Goal: Task Accomplishment & Management: Complete application form

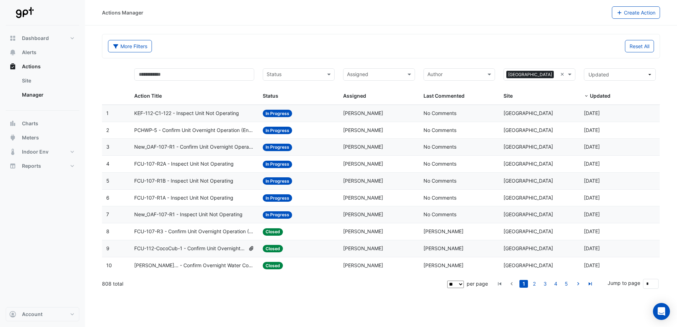
click at [27, 68] on span "Actions" at bounding box center [31, 66] width 19 height 7
click at [34, 48] on button "Alerts" at bounding box center [43, 52] width 74 height 14
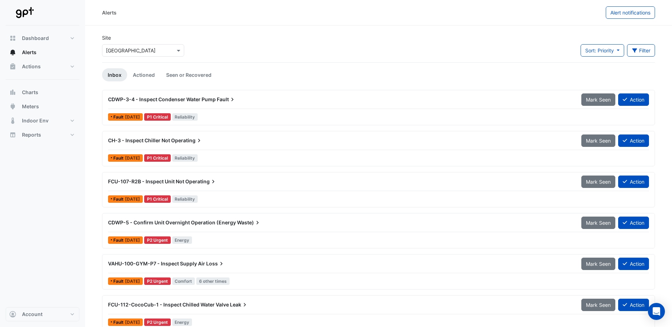
click at [600, 103] on button "Mark Seen" at bounding box center [598, 100] width 34 height 12
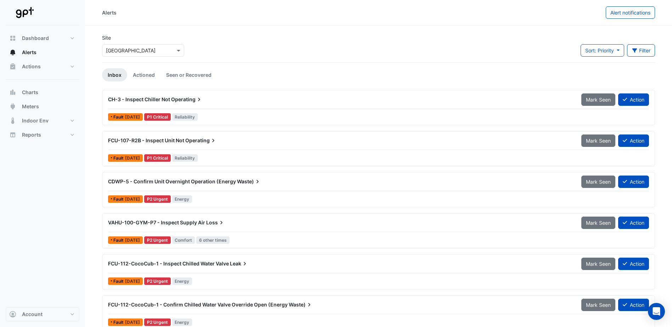
click at [627, 102] on button "Action" at bounding box center [633, 100] width 31 height 12
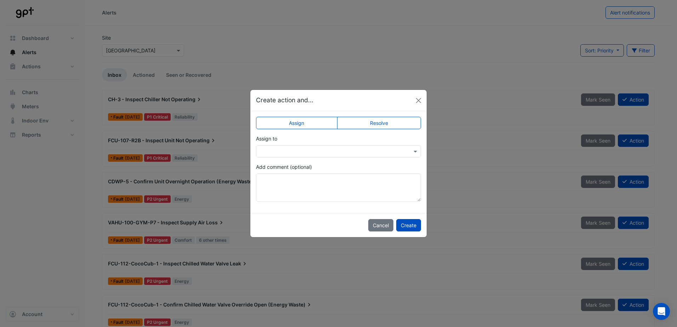
click at [341, 151] on input "text" at bounding box center [331, 151] width 143 height 7
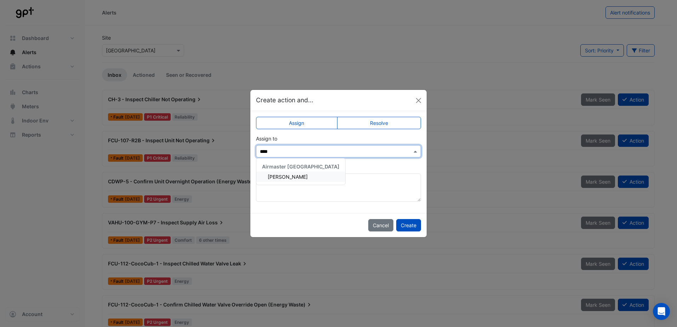
type input "*****"
click at [288, 181] on div "[PERSON_NAME]" at bounding box center [300, 177] width 89 height 10
click at [407, 227] on button "Create" at bounding box center [408, 225] width 25 height 12
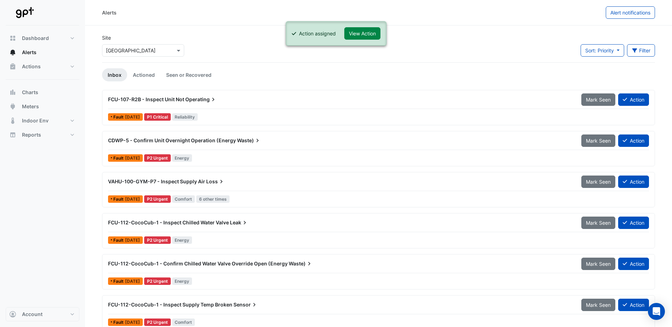
click at [629, 98] on button "Action" at bounding box center [633, 100] width 31 height 12
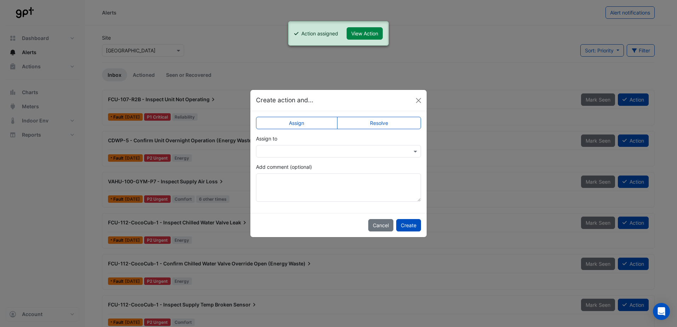
click at [367, 149] on input "text" at bounding box center [331, 151] width 143 height 7
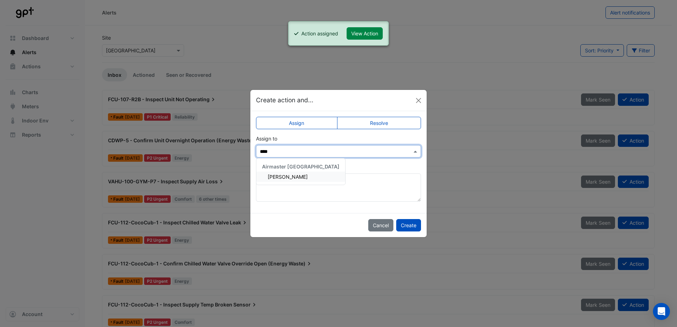
type input "*****"
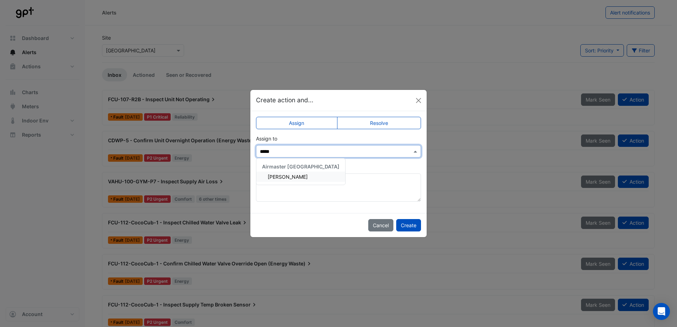
click at [284, 178] on span "[PERSON_NAME]" at bounding box center [288, 177] width 40 height 6
click at [412, 228] on button "Create" at bounding box center [408, 225] width 25 height 12
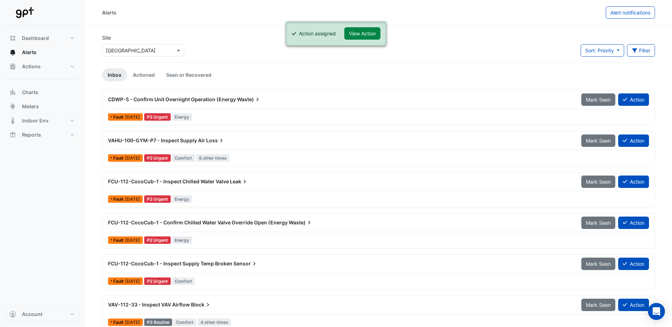
click at [644, 101] on button "Action" at bounding box center [633, 100] width 31 height 12
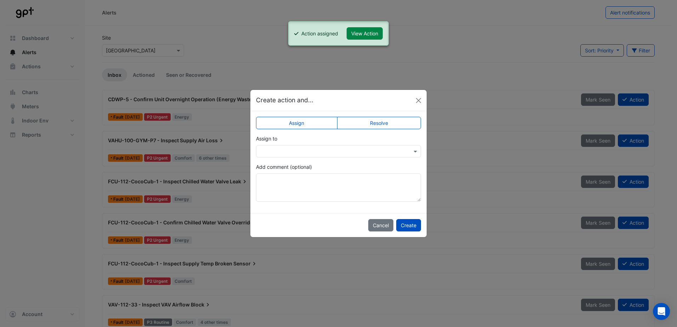
click at [340, 148] on input "text" at bounding box center [331, 151] width 143 height 7
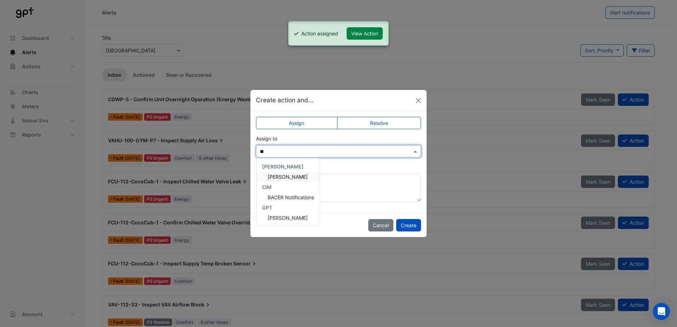
type input "***"
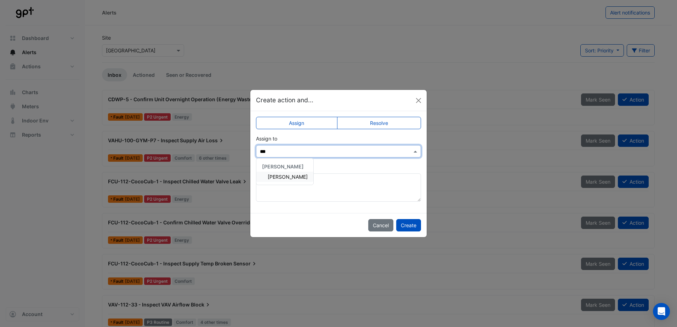
click at [274, 181] on div "[PERSON_NAME]" at bounding box center [284, 177] width 57 height 10
click at [403, 223] on button "Create" at bounding box center [408, 225] width 25 height 12
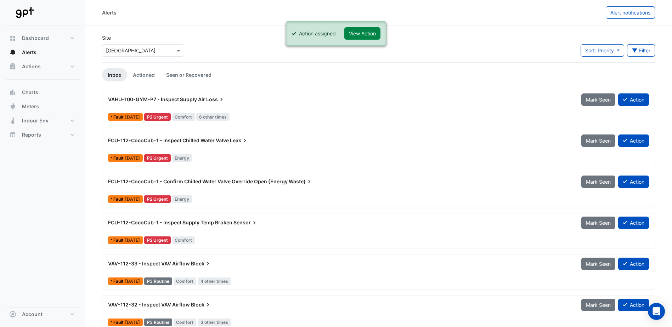
click at [629, 99] on button "Action" at bounding box center [633, 100] width 31 height 12
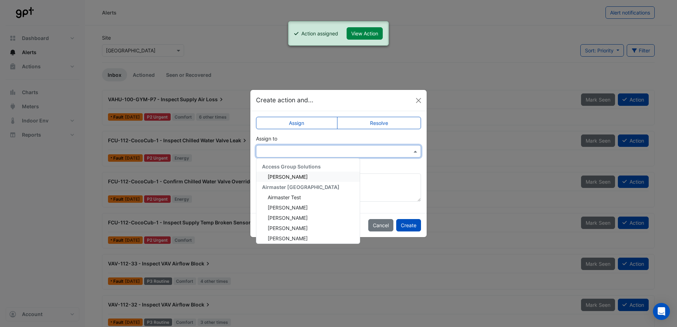
click at [383, 149] on input "text" at bounding box center [331, 151] width 143 height 7
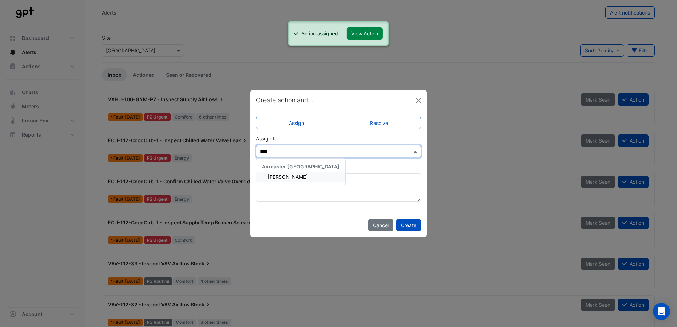
type input "*****"
click at [294, 175] on span "[PERSON_NAME]" at bounding box center [288, 177] width 40 height 6
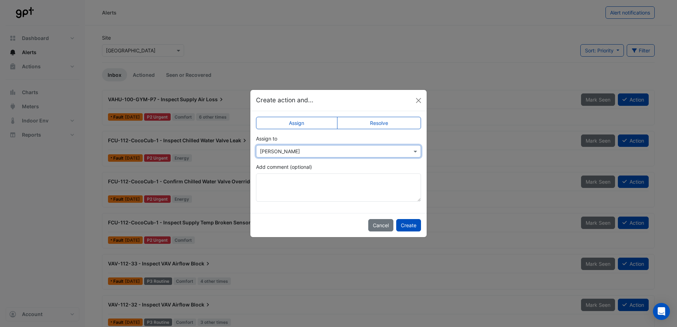
click at [402, 224] on button "Create" at bounding box center [408, 225] width 25 height 12
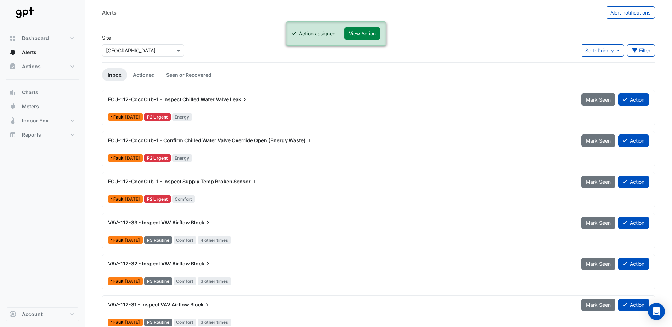
click at [639, 101] on button "Action" at bounding box center [633, 100] width 31 height 12
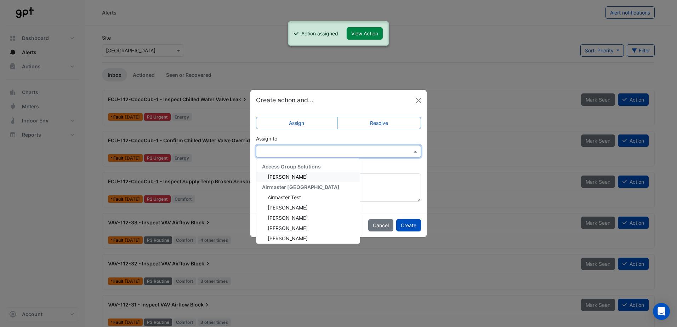
click at [316, 153] on input "text" at bounding box center [331, 151] width 143 height 7
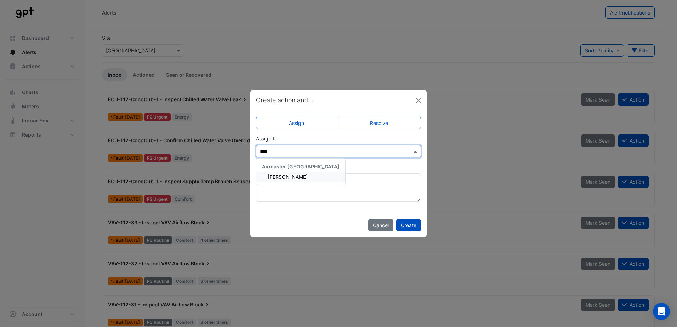
type input "*****"
click at [294, 180] on div "[PERSON_NAME]" at bounding box center [300, 177] width 89 height 10
click at [400, 222] on button "Create" at bounding box center [408, 225] width 25 height 12
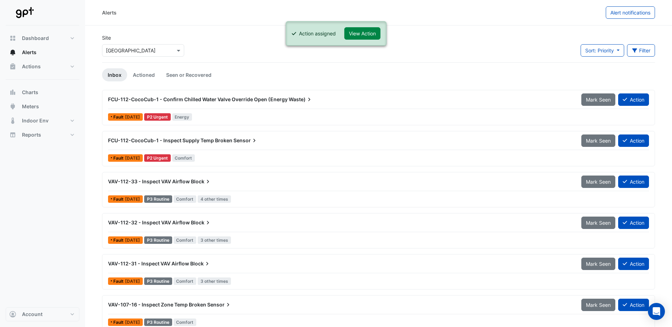
click at [629, 99] on button "Action" at bounding box center [633, 100] width 31 height 12
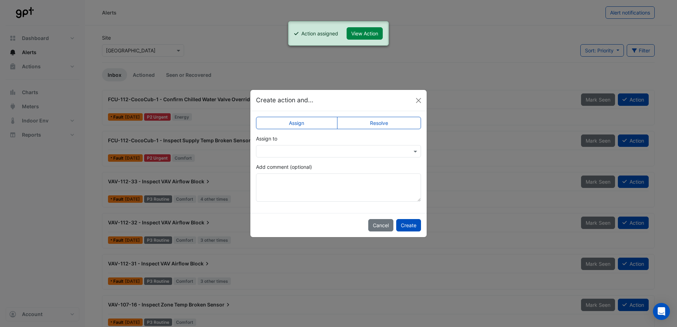
click at [318, 149] on input "text" at bounding box center [331, 151] width 143 height 7
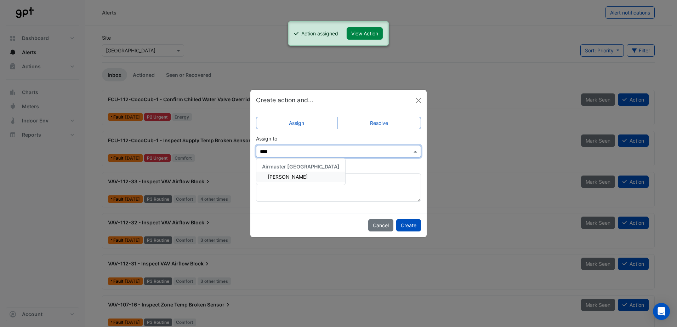
type input "*****"
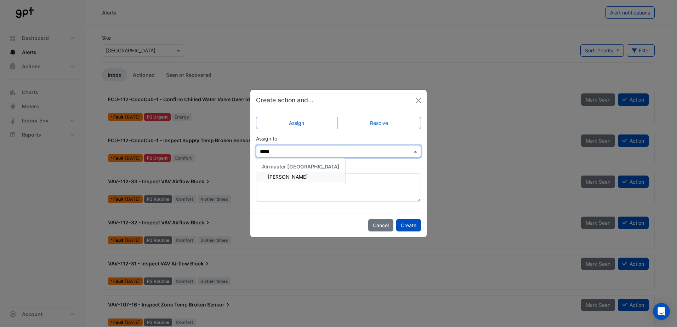
click at [281, 181] on div "[PERSON_NAME]" at bounding box center [300, 177] width 89 height 10
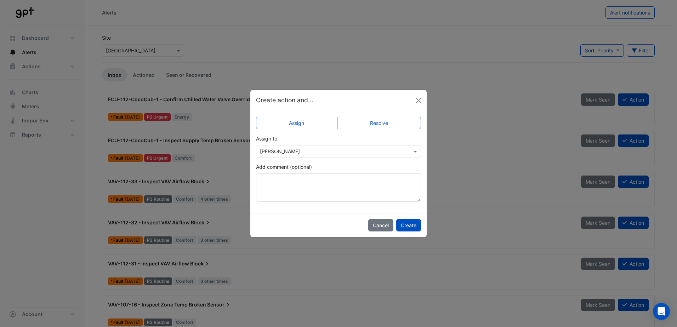
click at [404, 225] on button "Create" at bounding box center [408, 225] width 25 height 12
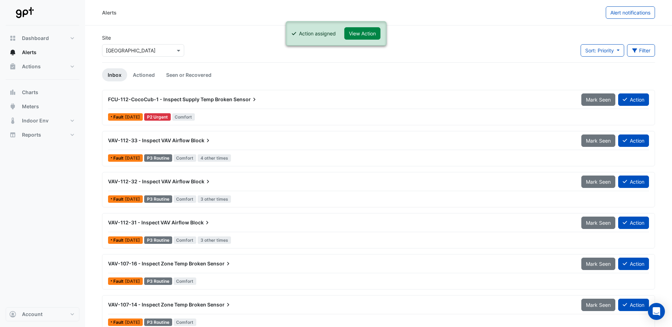
click at [643, 99] on button "Action" at bounding box center [633, 100] width 31 height 12
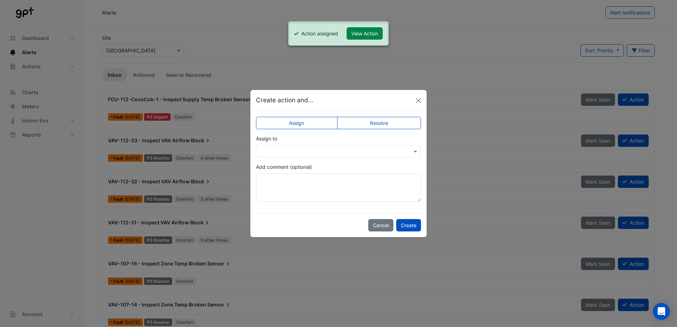
click at [297, 152] on input "text" at bounding box center [331, 151] width 143 height 7
type input "***"
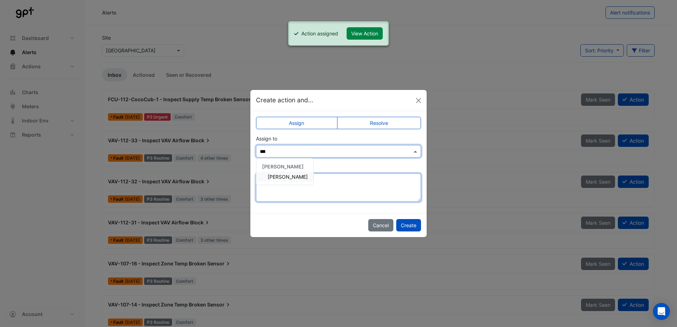
click at [283, 185] on textarea "Add comment (optional)" at bounding box center [338, 188] width 165 height 28
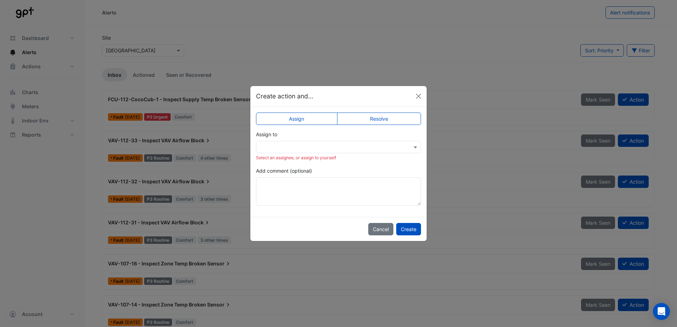
click at [278, 146] on input "text" at bounding box center [331, 147] width 143 height 7
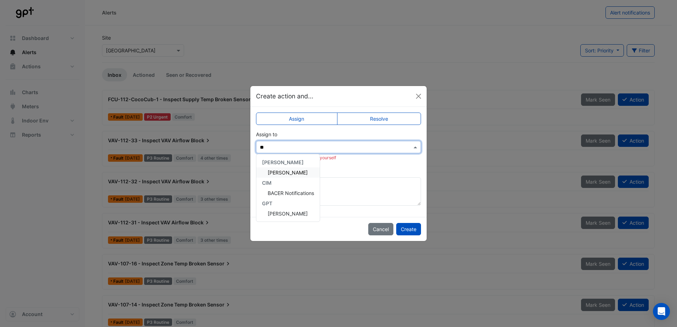
type input "***"
drag, startPoint x: 286, startPoint y: 167, endPoint x: 289, endPoint y: 173, distance: 6.3
click at [287, 169] on div "[PERSON_NAME]" at bounding box center [284, 167] width 57 height 21
click at [286, 175] on span "[PERSON_NAME]" at bounding box center [288, 173] width 40 height 6
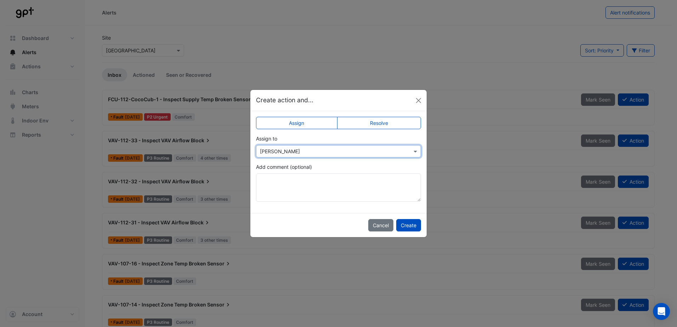
click at [410, 225] on button "Create" at bounding box center [408, 225] width 25 height 12
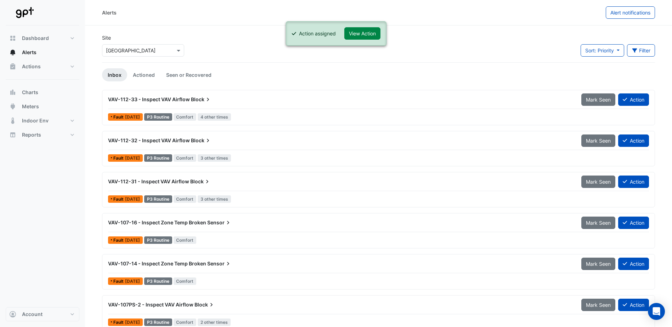
click at [627, 101] on button "Action" at bounding box center [633, 100] width 31 height 12
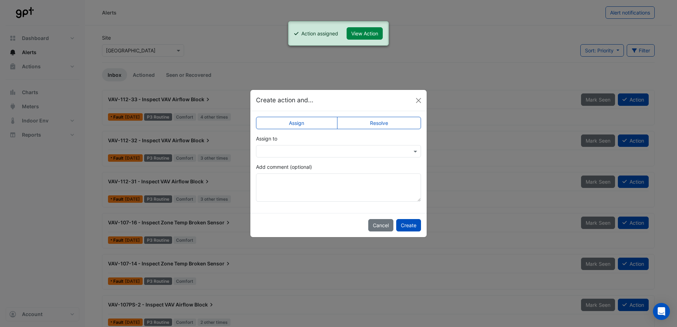
click at [293, 158] on app-escalated-ticket-simple-upsert "Assign Resolve Assign to Add comment (optional)" at bounding box center [338, 162] width 165 height 80
click at [290, 151] on input "text" at bounding box center [331, 151] width 143 height 7
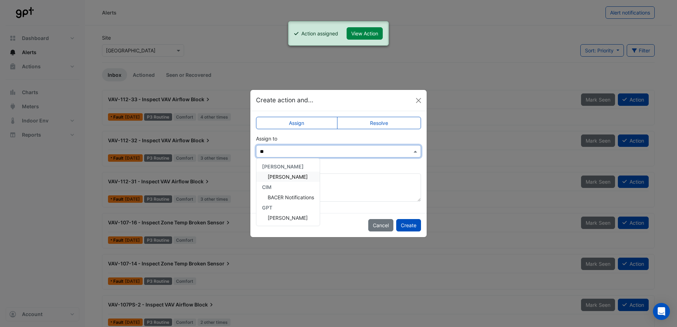
type input "***"
drag, startPoint x: 278, startPoint y: 177, endPoint x: 290, endPoint y: 183, distance: 13.5
click at [278, 177] on span "[PERSON_NAME]" at bounding box center [288, 177] width 40 height 6
click at [405, 226] on button "Create" at bounding box center [408, 225] width 25 height 12
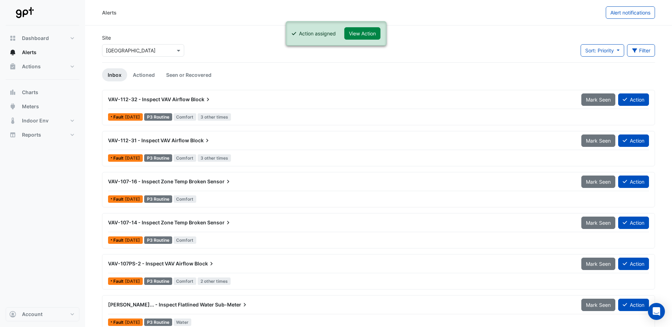
click at [632, 104] on button "Action" at bounding box center [633, 100] width 31 height 12
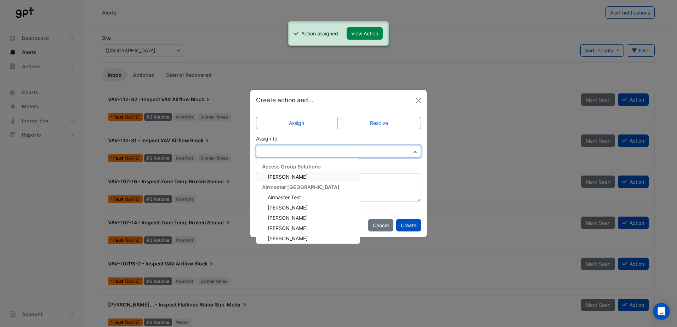
click at [274, 149] on input "text" at bounding box center [331, 151] width 143 height 7
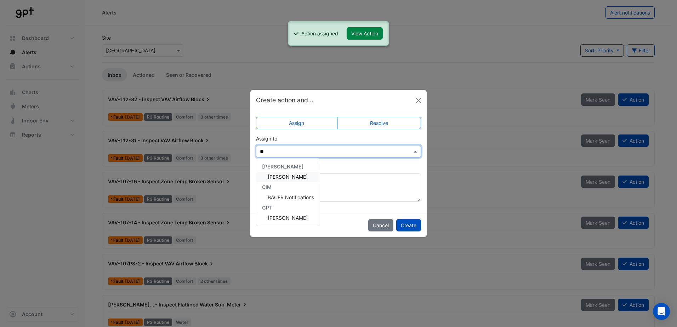
type input "***"
click at [272, 177] on span "[PERSON_NAME]" at bounding box center [288, 177] width 40 height 6
click at [411, 228] on button "Create" at bounding box center [408, 225] width 25 height 12
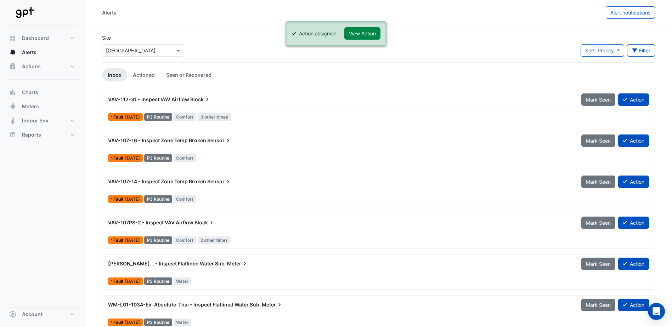
click at [630, 98] on button "Action" at bounding box center [633, 100] width 31 height 12
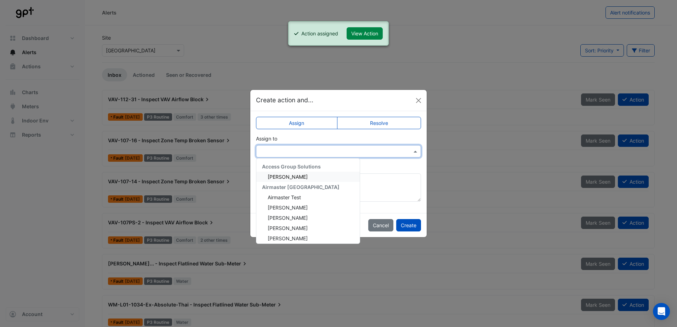
click at [319, 150] on input "text" at bounding box center [331, 151] width 143 height 7
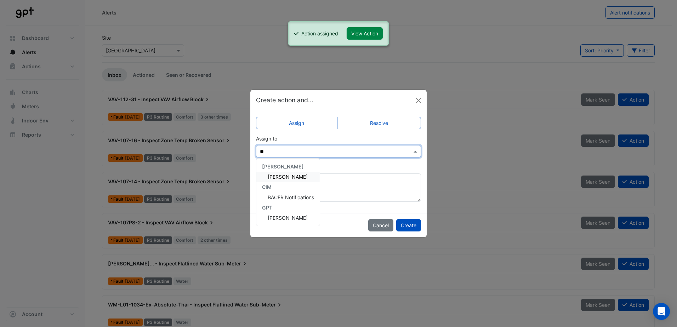
type input "***"
click at [286, 175] on span "[PERSON_NAME]" at bounding box center [288, 177] width 40 height 6
click at [412, 226] on button "Create" at bounding box center [408, 225] width 25 height 12
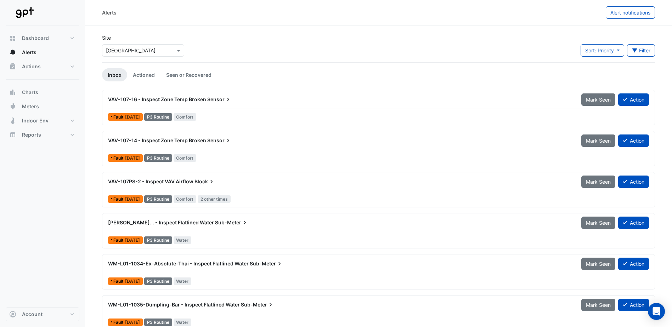
click at [629, 102] on button "Action" at bounding box center [633, 100] width 31 height 12
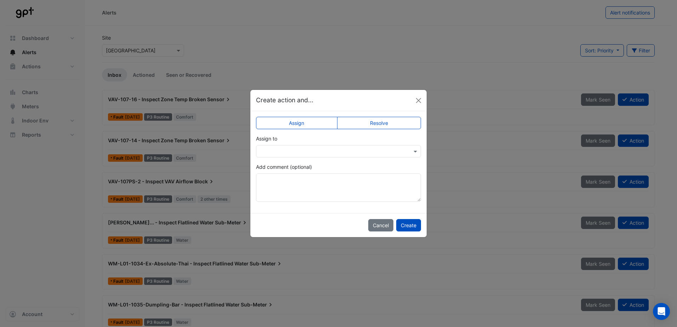
click at [344, 150] on input "text" at bounding box center [331, 151] width 143 height 7
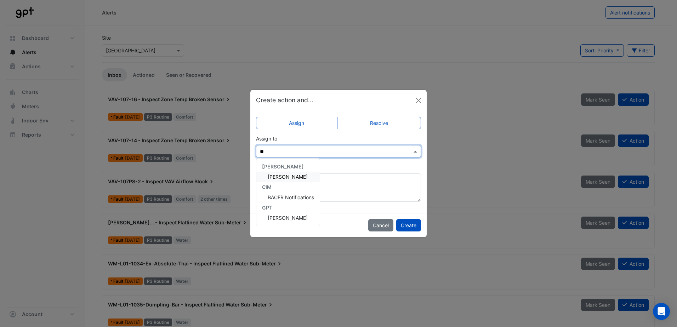
type input "***"
click at [277, 175] on span "[PERSON_NAME]" at bounding box center [288, 177] width 40 height 6
click at [402, 225] on button "Create" at bounding box center [408, 225] width 25 height 12
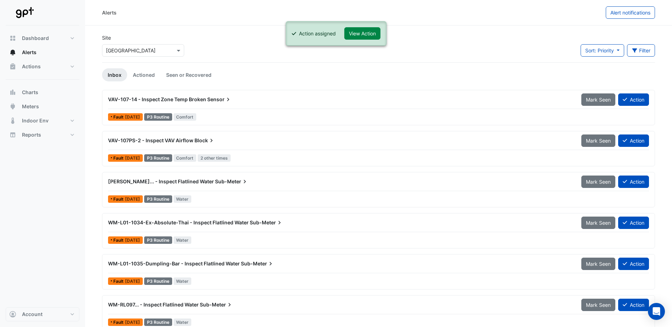
click at [625, 103] on button "Action" at bounding box center [633, 100] width 31 height 12
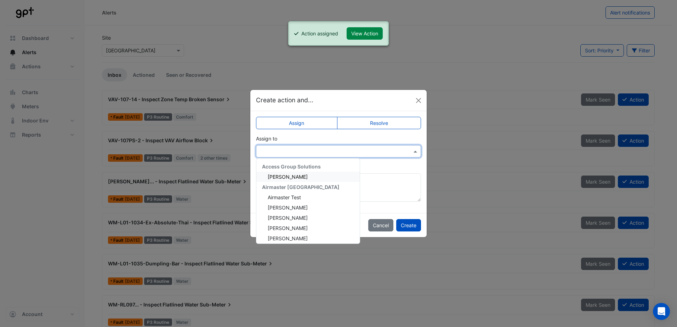
click at [290, 148] on input "text" at bounding box center [331, 151] width 143 height 7
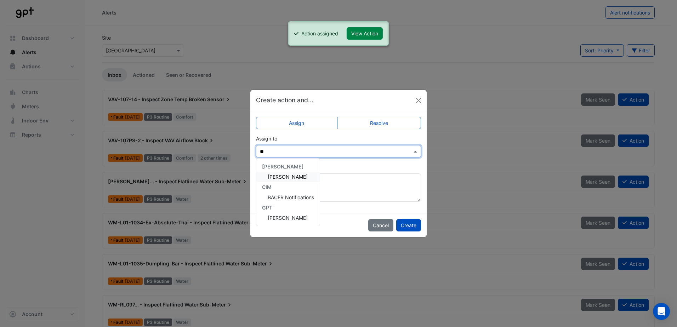
type input "***"
click at [285, 171] on div "[PERSON_NAME]" at bounding box center [284, 167] width 57 height 10
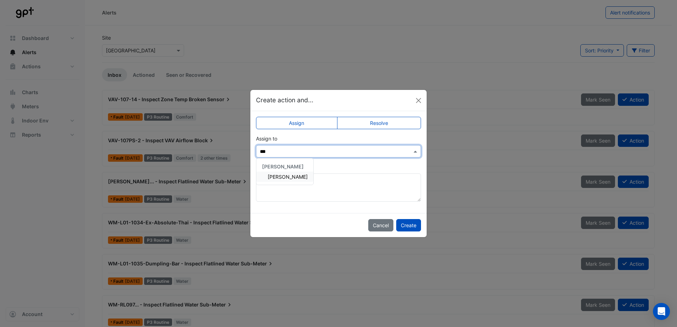
click at [282, 179] on span "[PERSON_NAME]" at bounding box center [288, 177] width 40 height 6
click at [408, 222] on button "Create" at bounding box center [408, 225] width 25 height 12
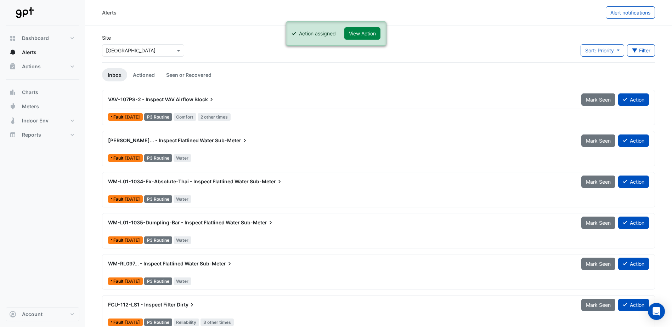
click at [634, 103] on button "Action" at bounding box center [633, 100] width 31 height 12
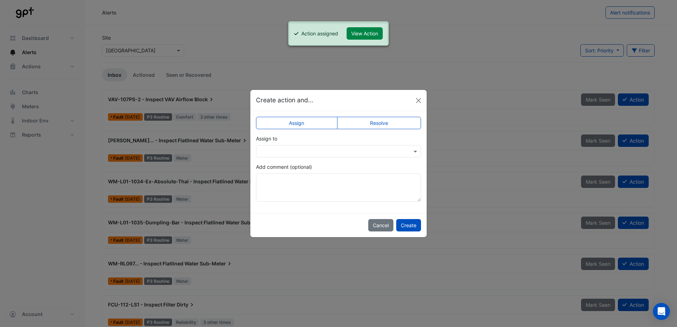
click at [332, 145] on div at bounding box center [338, 151] width 165 height 12
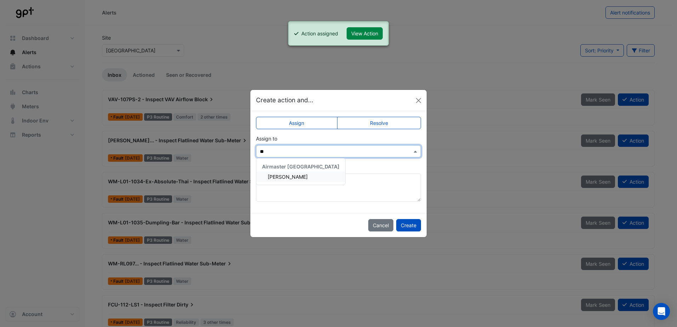
type input "***"
click at [295, 171] on div "Airmaster [GEOGRAPHIC_DATA]" at bounding box center [300, 167] width 89 height 10
drag, startPoint x: 294, startPoint y: 173, endPoint x: 298, endPoint y: 177, distance: 5.8
click at [294, 174] on div "[PERSON_NAME]" at bounding box center [300, 177] width 89 height 10
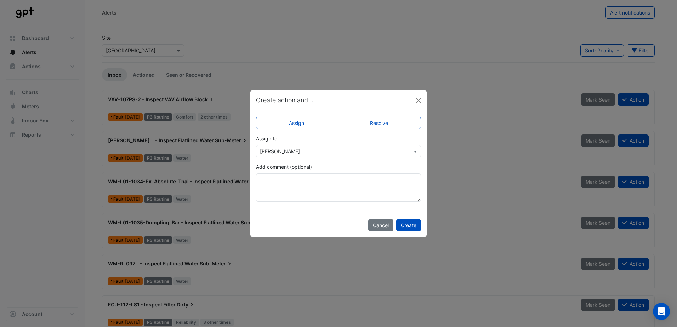
click at [400, 224] on button "Create" at bounding box center [408, 225] width 25 height 12
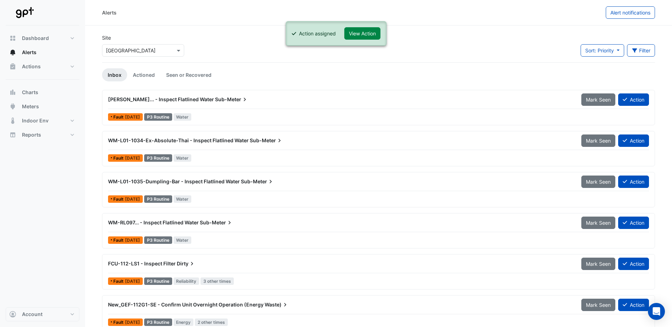
click at [630, 101] on button "Action" at bounding box center [633, 100] width 31 height 12
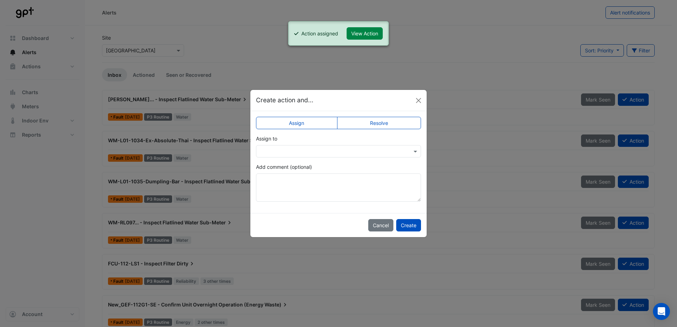
click at [302, 148] on input "text" at bounding box center [331, 151] width 143 height 7
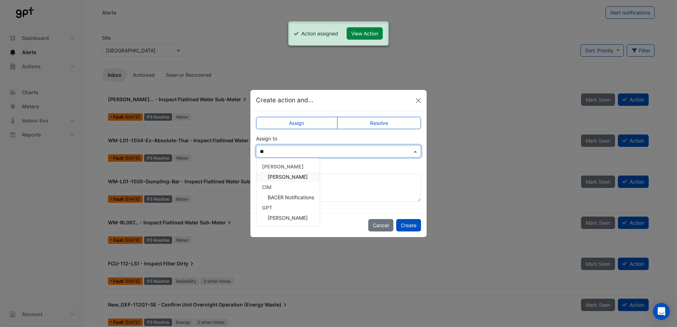
type input "***"
click at [278, 180] on div "[PERSON_NAME]" at bounding box center [284, 177] width 57 height 10
click at [407, 228] on button "Create" at bounding box center [408, 225] width 25 height 12
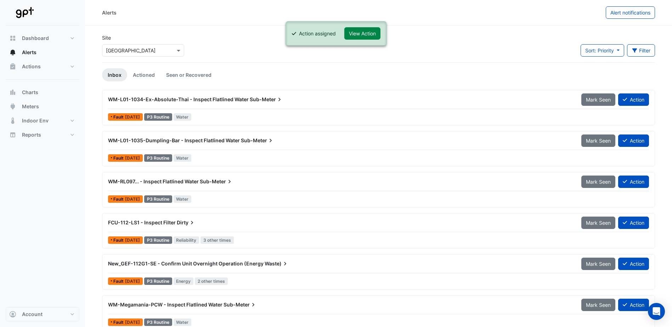
click at [626, 100] on icon at bounding box center [625, 99] width 4 height 5
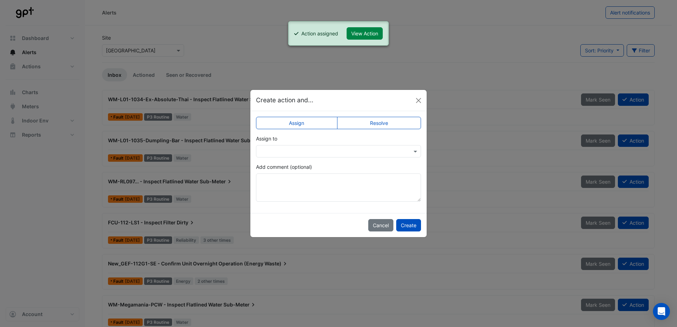
click at [302, 157] on div at bounding box center [338, 151] width 165 height 12
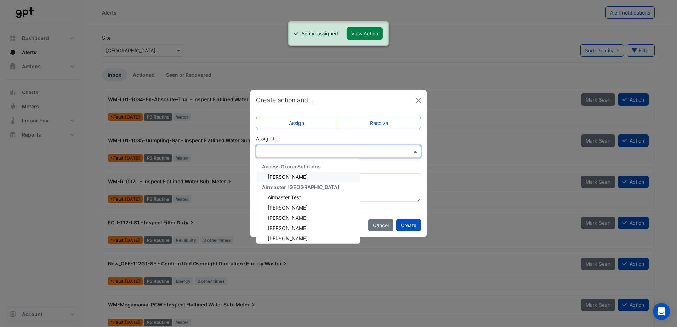
type input "*"
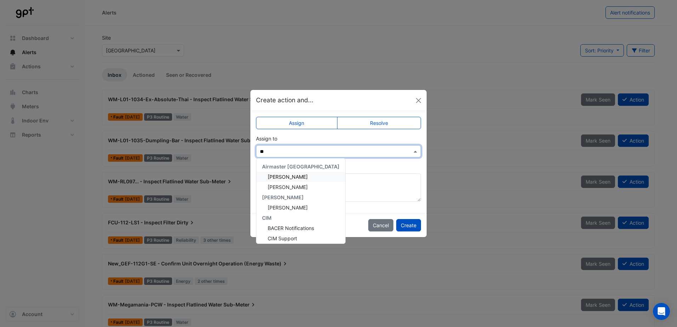
type input "***"
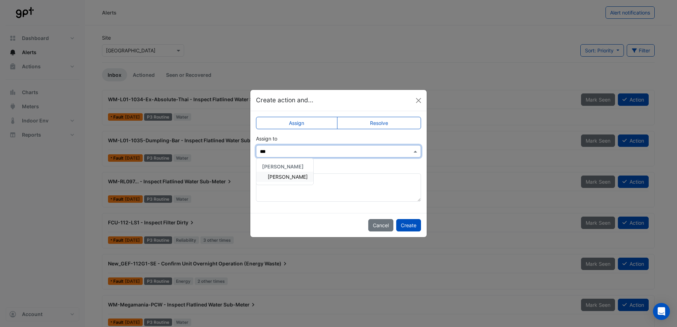
click at [284, 175] on span "[PERSON_NAME]" at bounding box center [288, 177] width 40 height 6
click at [418, 230] on button "Create" at bounding box center [408, 225] width 25 height 12
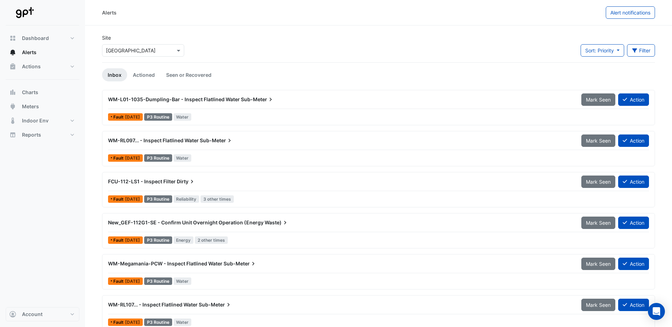
click at [634, 99] on button "Action" at bounding box center [633, 100] width 31 height 12
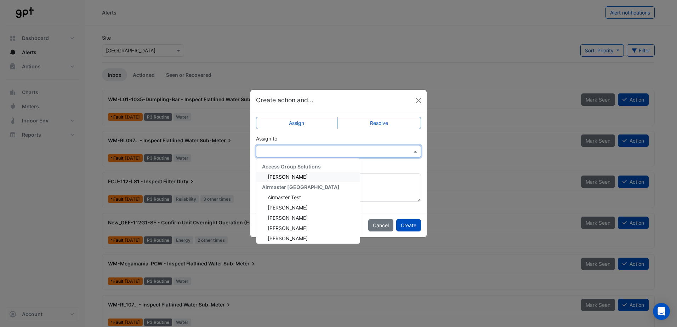
click at [305, 150] on input "text" at bounding box center [331, 151] width 143 height 7
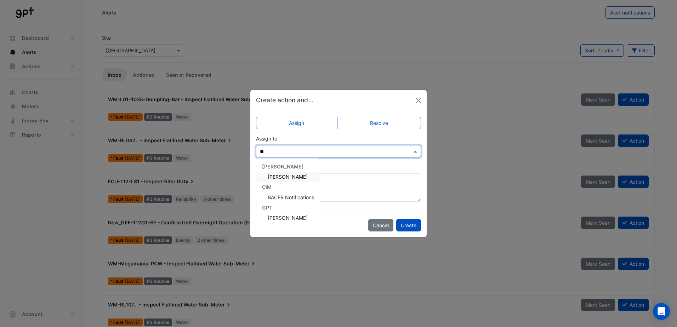
type input "***"
click at [276, 182] on div "[PERSON_NAME]" at bounding box center [284, 172] width 57 height 26
click at [298, 177] on div "[PERSON_NAME]" at bounding box center [284, 177] width 57 height 10
click at [408, 226] on button "Create" at bounding box center [408, 225] width 25 height 12
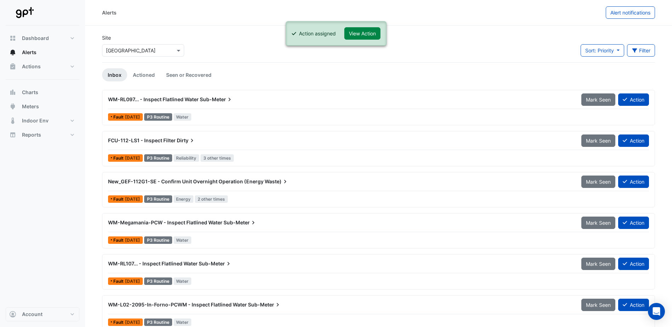
click at [624, 101] on icon at bounding box center [625, 99] width 4 height 5
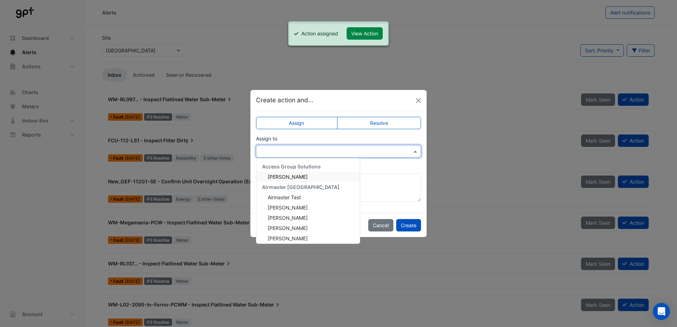
click at [289, 151] on input "text" at bounding box center [331, 151] width 143 height 7
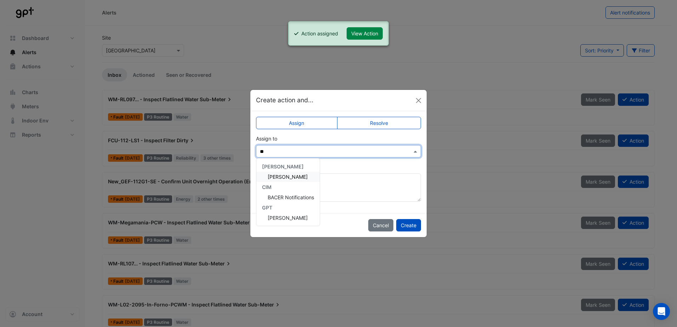
type input "***"
click at [273, 176] on span "[PERSON_NAME]" at bounding box center [288, 177] width 40 height 6
click at [411, 224] on button "Create" at bounding box center [408, 225] width 25 height 12
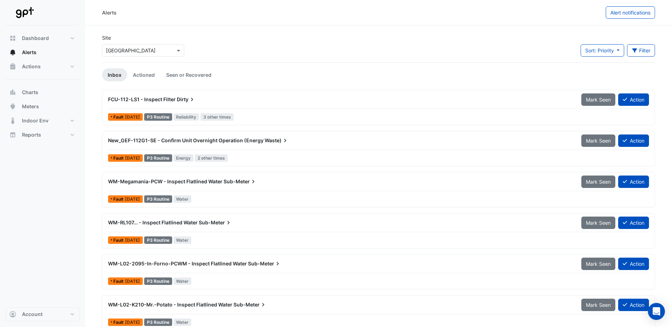
click at [634, 98] on button "Action" at bounding box center [633, 100] width 31 height 12
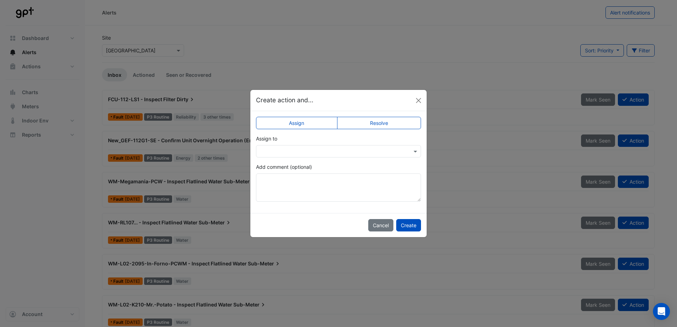
click at [274, 153] on input "text" at bounding box center [331, 151] width 143 height 7
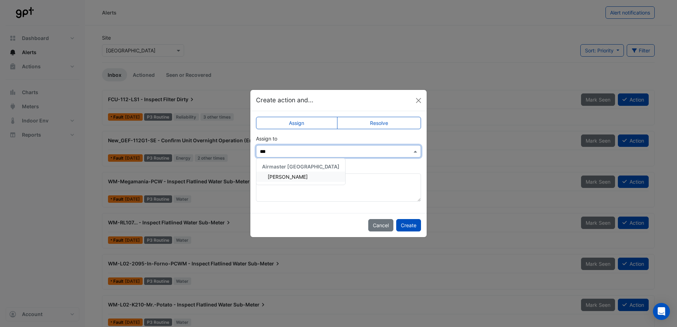
type input "****"
click at [276, 179] on span "[PERSON_NAME]" at bounding box center [288, 177] width 40 height 6
click at [405, 223] on button "Create" at bounding box center [408, 225] width 25 height 12
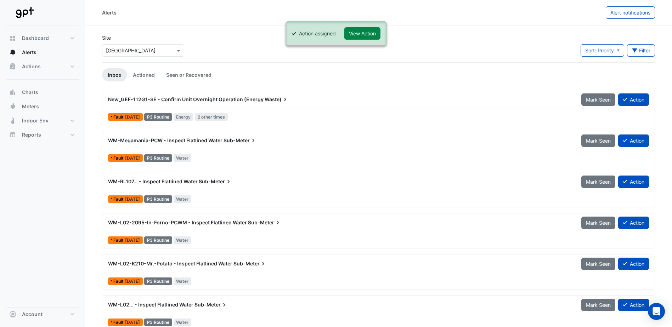
click at [639, 103] on button "Action" at bounding box center [633, 100] width 31 height 12
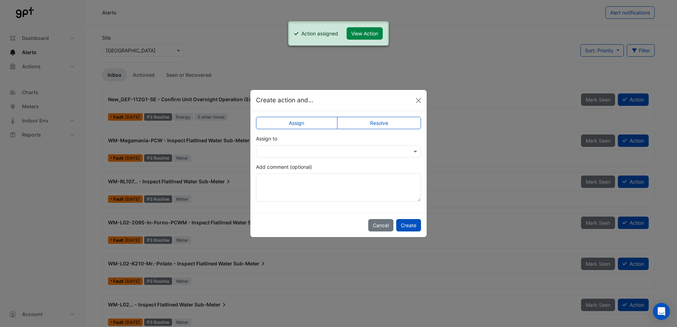
click at [312, 151] on input "text" at bounding box center [331, 151] width 143 height 7
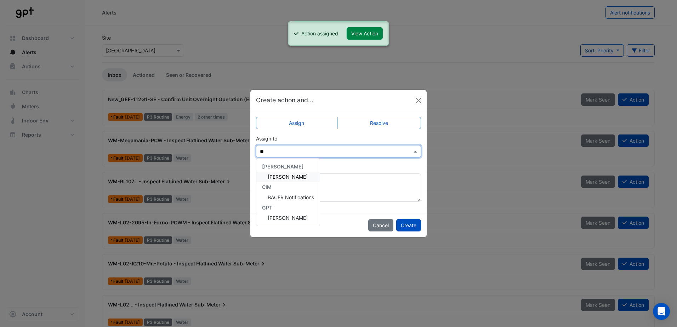
type input "***"
click at [294, 170] on div "[PERSON_NAME]" at bounding box center [284, 167] width 57 height 10
drag, startPoint x: 289, startPoint y: 174, endPoint x: 296, endPoint y: 180, distance: 9.5
click at [289, 174] on span "[PERSON_NAME]" at bounding box center [288, 177] width 40 height 6
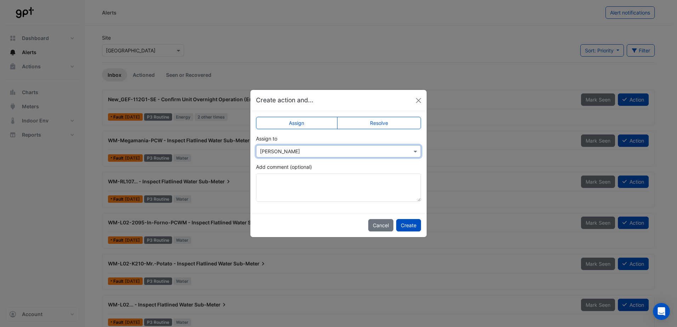
click at [402, 226] on button "Create" at bounding box center [408, 225] width 25 height 12
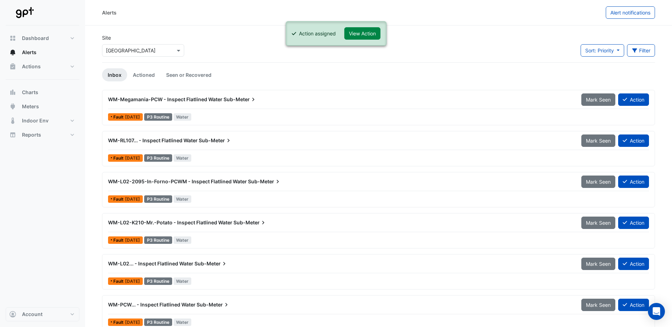
click at [647, 100] on button "Action" at bounding box center [633, 100] width 31 height 12
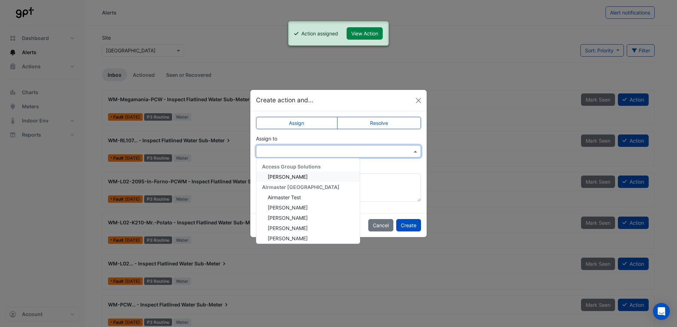
click at [272, 149] on input "text" at bounding box center [331, 151] width 143 height 7
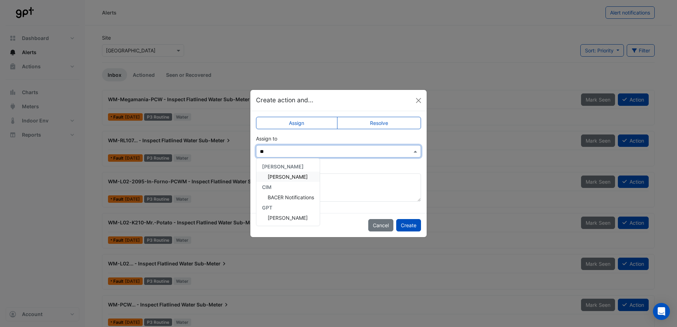
type input "***"
click at [281, 179] on span "[PERSON_NAME]" at bounding box center [288, 177] width 40 height 6
click at [412, 227] on button "Create" at bounding box center [408, 225] width 25 height 12
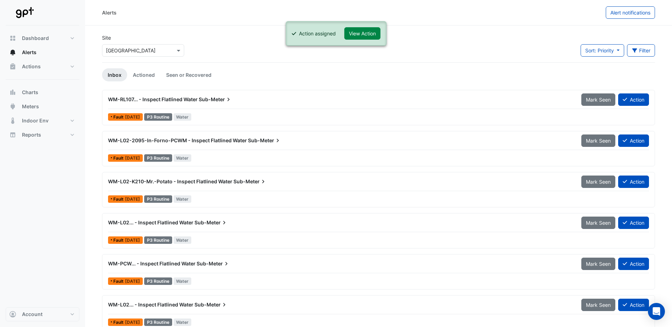
click at [635, 104] on button "Action" at bounding box center [633, 100] width 31 height 12
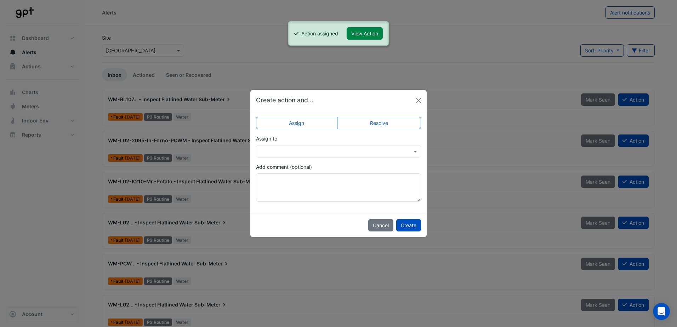
click at [312, 146] on div at bounding box center [338, 151] width 165 height 12
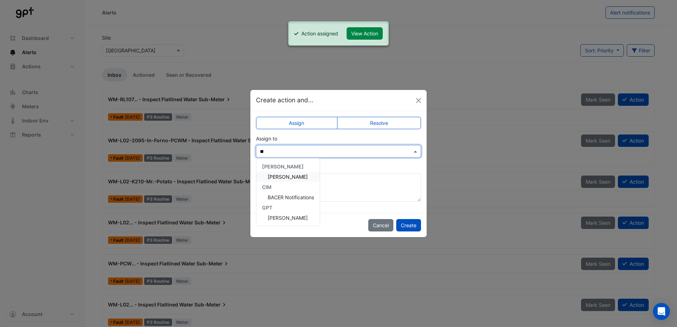
type input "***"
click at [288, 172] on div "[PERSON_NAME]" at bounding box center [284, 177] width 57 height 10
click at [414, 226] on button "Create" at bounding box center [408, 225] width 25 height 12
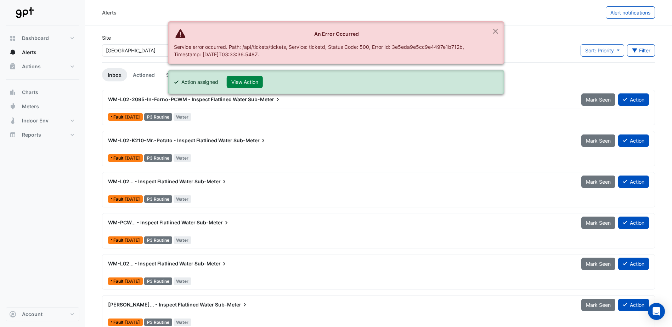
click at [624, 100] on icon at bounding box center [625, 99] width 4 height 3
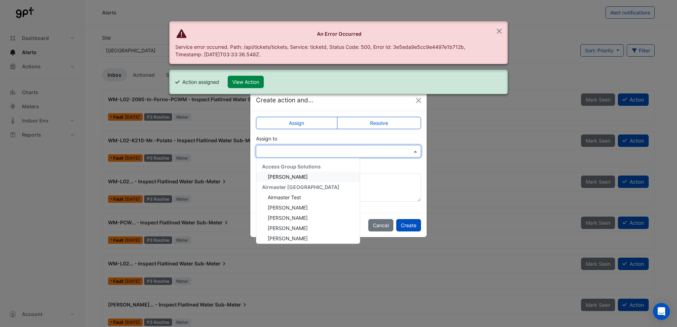
click at [354, 151] on input "text" at bounding box center [331, 151] width 143 height 7
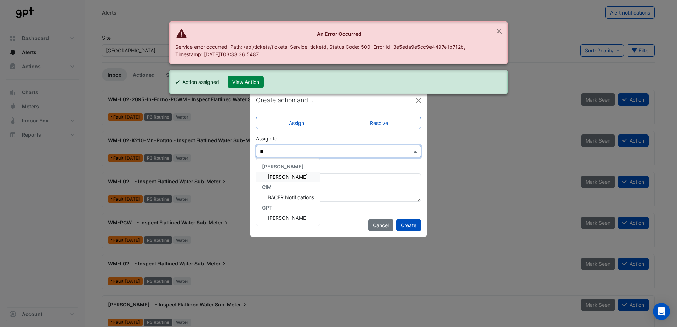
type input "***"
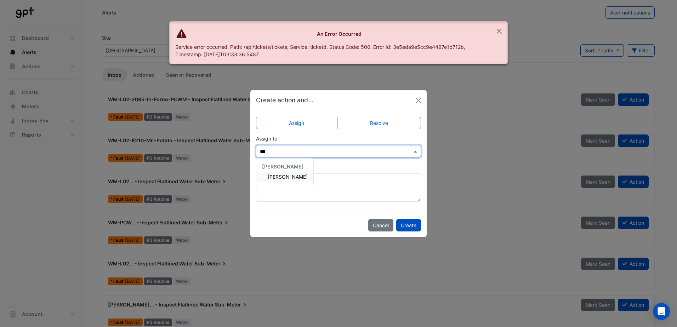
click at [283, 178] on span "[PERSON_NAME]" at bounding box center [288, 177] width 40 height 6
click at [405, 222] on button "Create" at bounding box center [408, 225] width 25 height 12
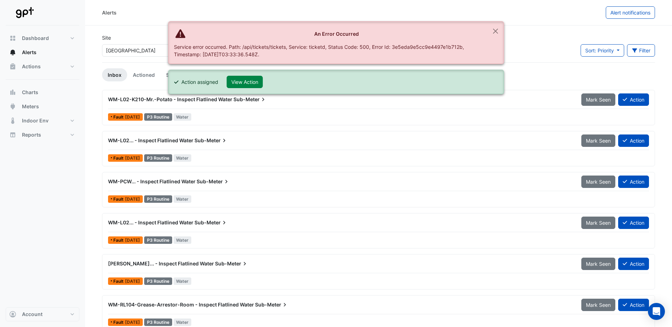
click at [628, 104] on button "Action" at bounding box center [633, 100] width 31 height 12
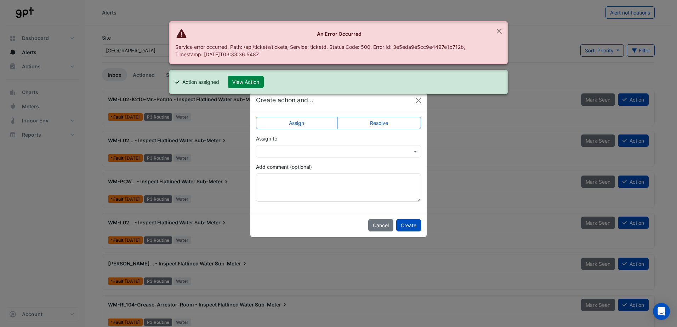
click at [323, 153] on input "text" at bounding box center [331, 151] width 143 height 7
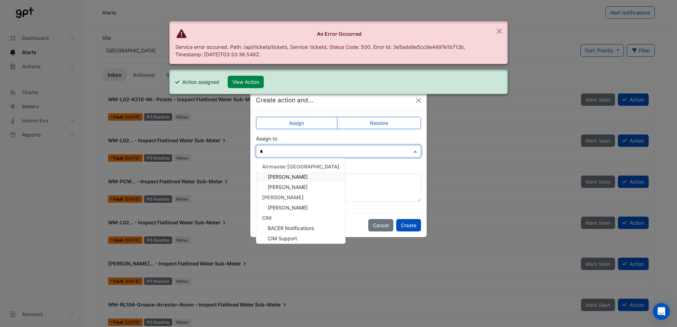
type input "**"
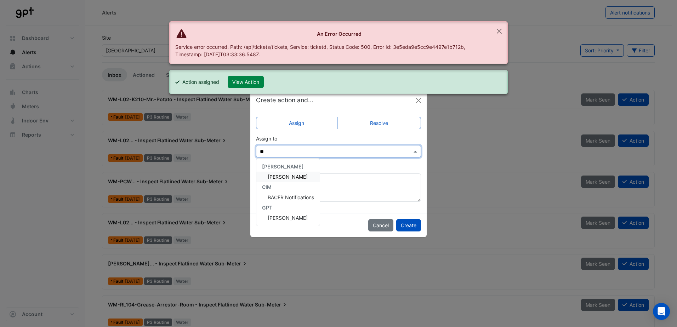
click at [294, 173] on div "[PERSON_NAME]" at bounding box center [287, 177] width 63 height 10
click at [407, 225] on button "Create" at bounding box center [408, 225] width 25 height 12
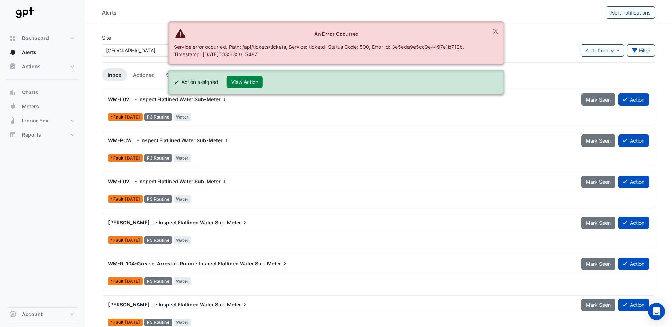
click at [625, 101] on icon at bounding box center [625, 99] width 4 height 5
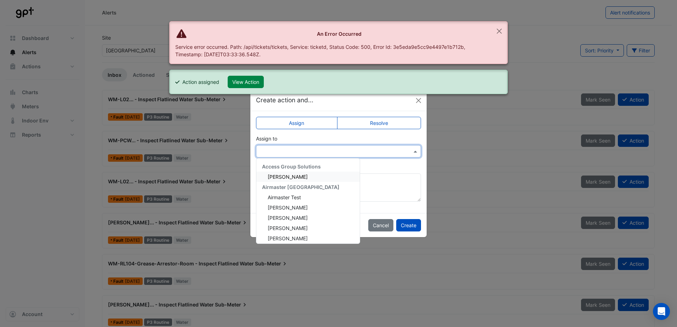
click at [307, 153] on input "text" at bounding box center [331, 151] width 143 height 7
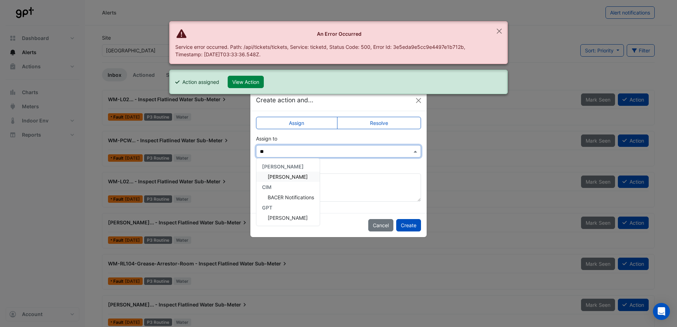
type input "***"
click at [287, 173] on div "[PERSON_NAME]" at bounding box center [284, 177] width 57 height 10
click at [413, 226] on button "Create" at bounding box center [408, 225] width 25 height 12
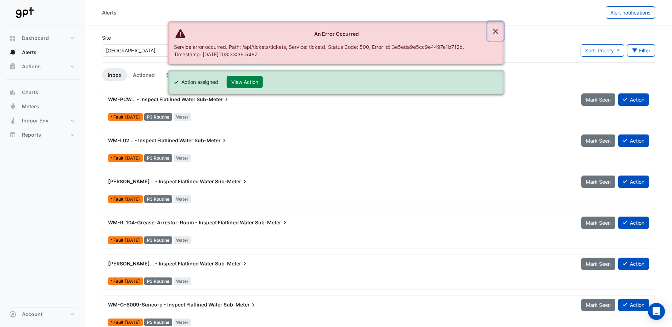
click at [497, 33] on button "Close" at bounding box center [495, 31] width 16 height 19
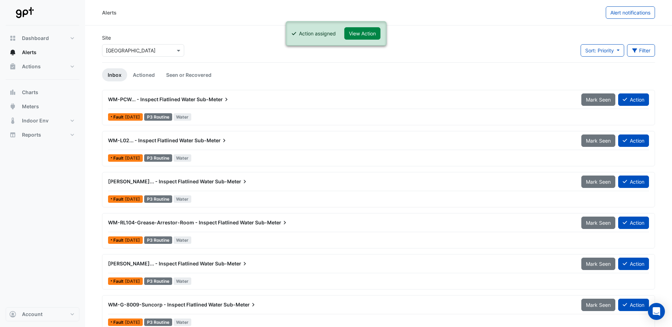
click at [635, 97] on button "Action" at bounding box center [633, 100] width 31 height 12
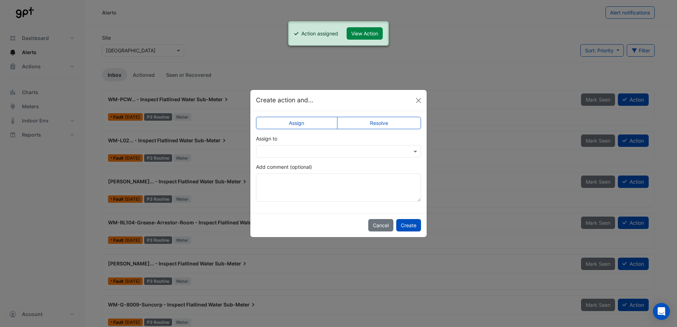
click at [310, 154] on input "text" at bounding box center [331, 151] width 143 height 7
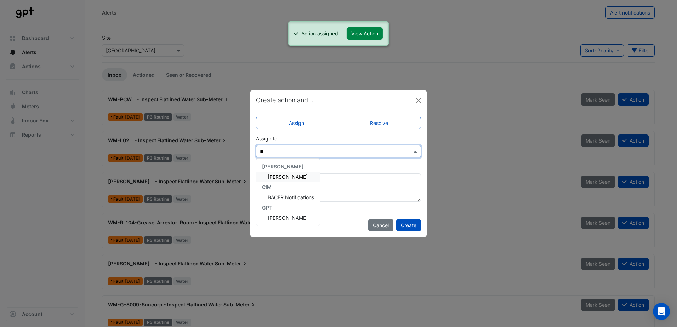
type input "***"
click at [281, 177] on span "[PERSON_NAME]" at bounding box center [288, 177] width 40 height 6
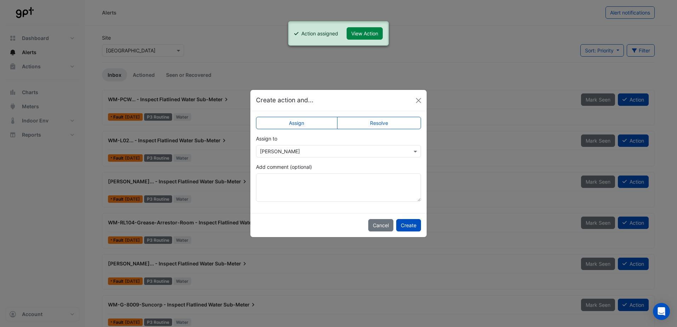
click at [401, 223] on button "Create" at bounding box center [408, 225] width 25 height 12
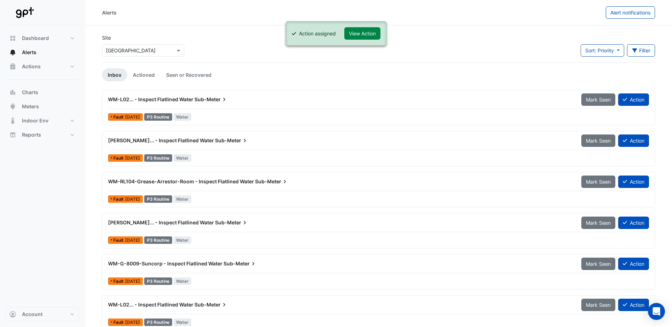
click at [633, 97] on button "Action" at bounding box center [633, 100] width 31 height 12
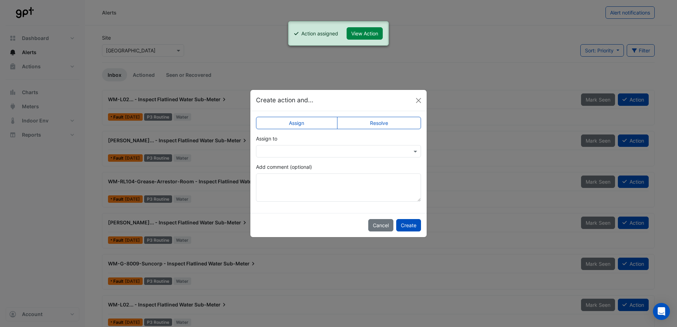
click at [309, 158] on app-escalated-ticket-simple-upsert "Assign Resolve Assign to Add comment (optional)" at bounding box center [338, 162] width 165 height 80
click at [307, 156] on div at bounding box center [338, 151] width 165 height 12
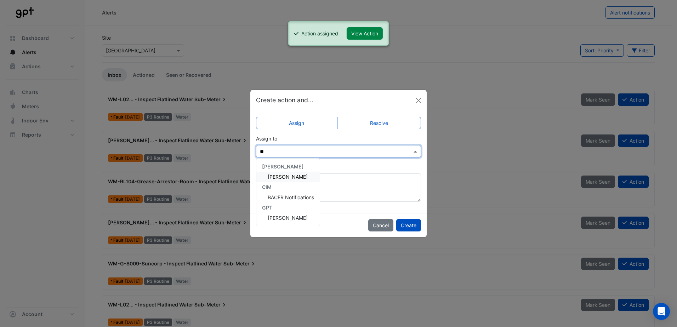
type input "***"
click at [287, 178] on span "[PERSON_NAME]" at bounding box center [288, 177] width 40 height 6
click at [410, 225] on button "Create" at bounding box center [408, 225] width 25 height 12
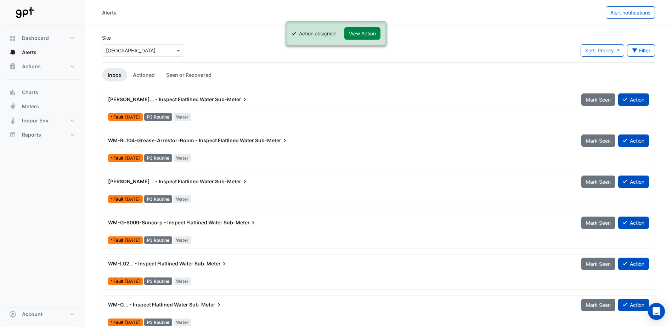
click at [632, 102] on button "Action" at bounding box center [633, 100] width 31 height 12
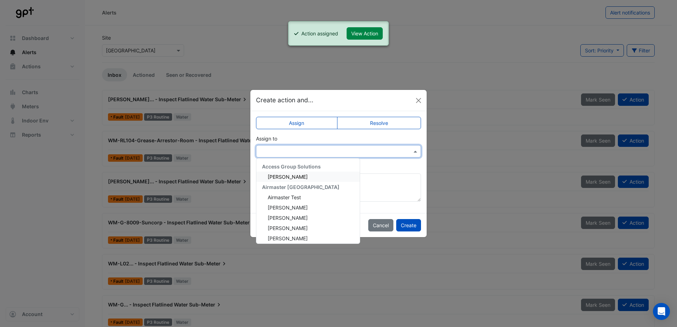
click at [298, 149] on input "text" at bounding box center [331, 151] width 143 height 7
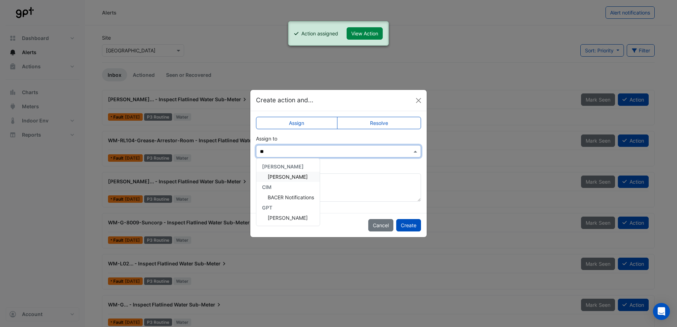
type input "***"
click at [283, 180] on div "[PERSON_NAME]" at bounding box center [284, 177] width 57 height 10
click at [399, 226] on button "Create" at bounding box center [408, 225] width 25 height 12
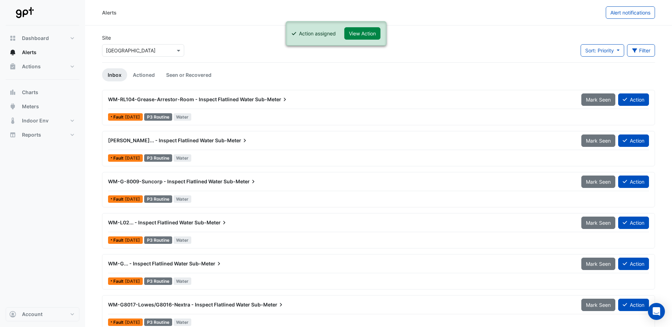
click at [629, 97] on button "Action" at bounding box center [633, 100] width 31 height 12
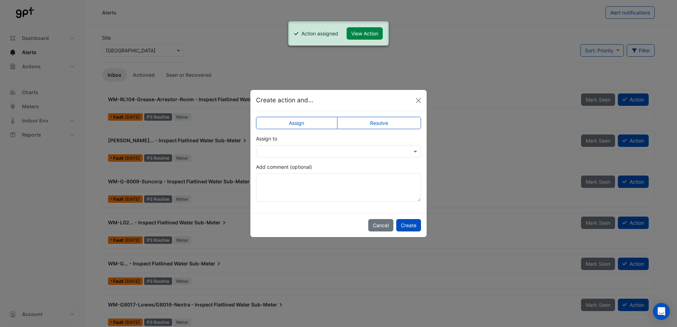
click at [318, 150] on input "text" at bounding box center [331, 151] width 143 height 7
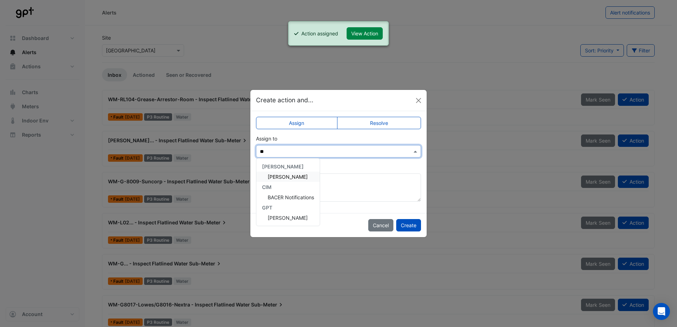
type input "***"
click at [287, 172] on div "[PERSON_NAME]" at bounding box center [284, 177] width 57 height 10
click at [411, 224] on button "Create" at bounding box center [408, 225] width 25 height 12
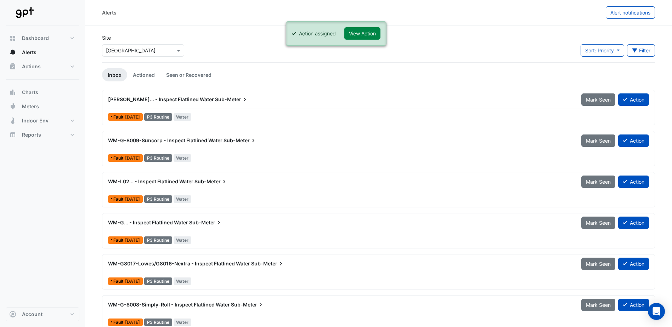
click at [623, 99] on icon at bounding box center [625, 99] width 4 height 5
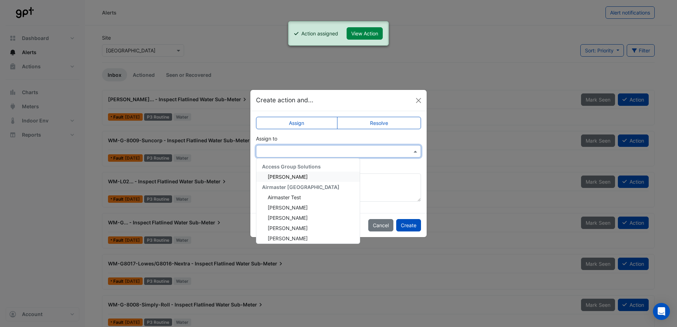
click at [297, 153] on input "text" at bounding box center [331, 151] width 143 height 7
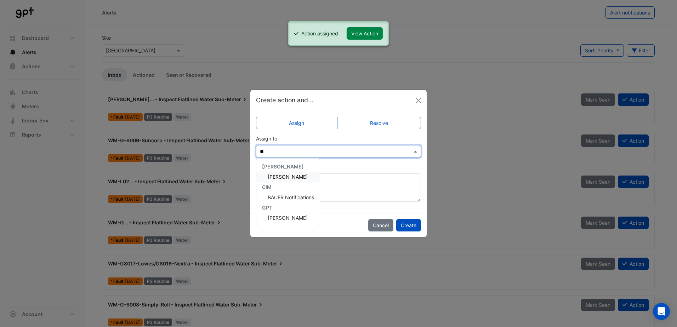
type input "***"
click at [277, 174] on span "[PERSON_NAME]" at bounding box center [288, 177] width 40 height 6
click at [408, 227] on button "Create" at bounding box center [408, 225] width 25 height 12
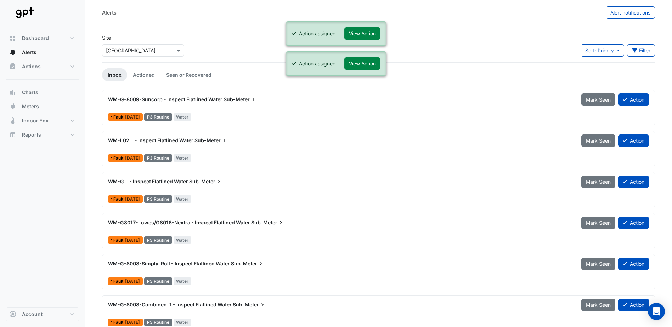
click at [624, 104] on button "Action" at bounding box center [633, 100] width 31 height 12
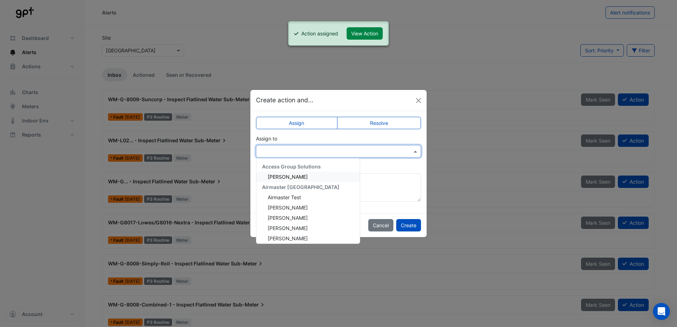
click at [302, 151] on input "text" at bounding box center [331, 151] width 143 height 7
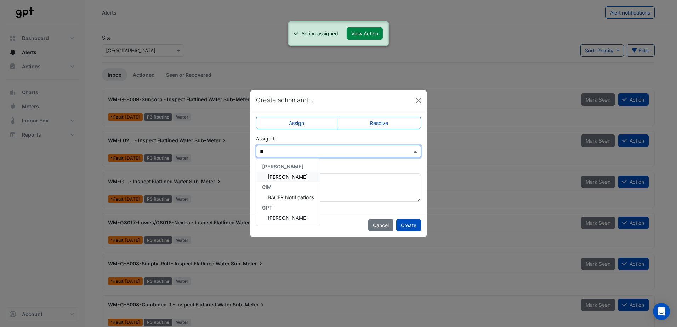
type input "***"
click at [288, 175] on span "[PERSON_NAME]" at bounding box center [288, 177] width 40 height 6
click at [403, 227] on button "Create" at bounding box center [408, 225] width 25 height 12
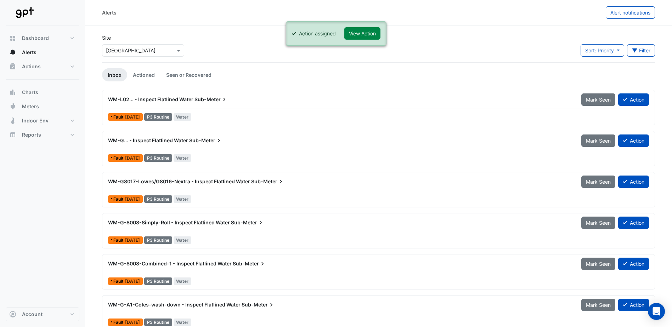
click at [631, 106] on button "Action" at bounding box center [633, 100] width 31 height 12
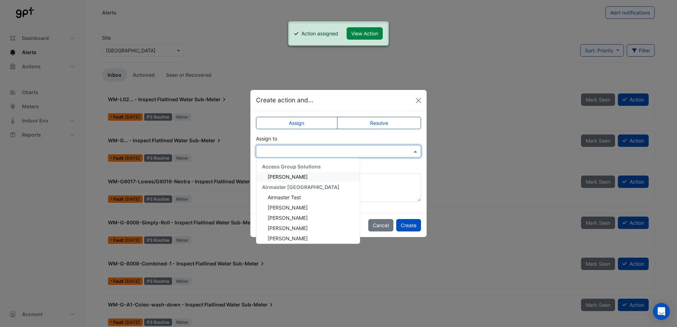
click at [267, 151] on input "text" at bounding box center [331, 151] width 143 height 7
type input "***"
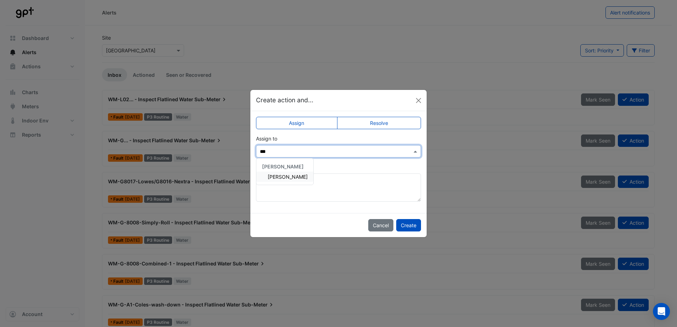
click at [271, 179] on span "[PERSON_NAME]" at bounding box center [288, 177] width 40 height 6
click at [399, 223] on button "Create" at bounding box center [408, 225] width 25 height 12
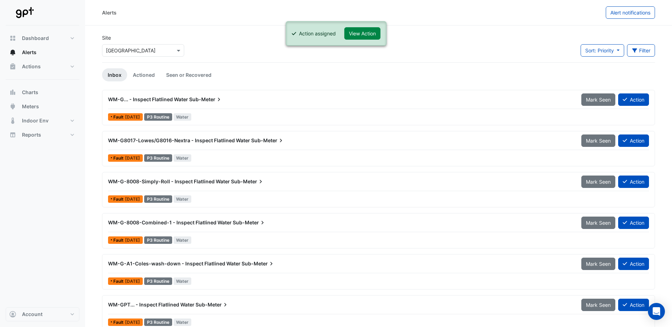
click at [630, 102] on button "Action" at bounding box center [633, 100] width 31 height 12
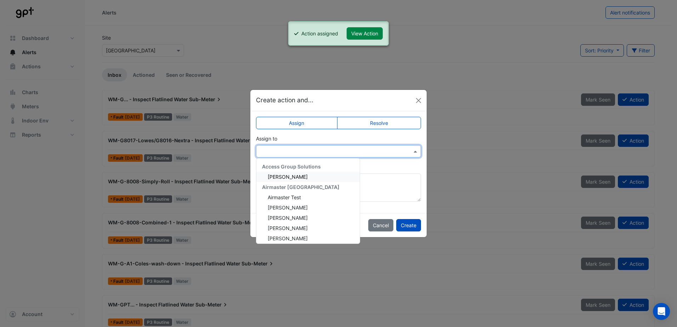
click at [341, 150] on input "text" at bounding box center [331, 151] width 143 height 7
type input "***"
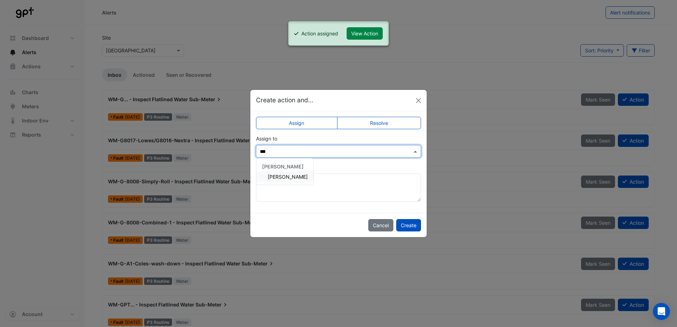
click at [280, 181] on div "[PERSON_NAME]" at bounding box center [284, 177] width 57 height 10
click at [413, 227] on button "Create" at bounding box center [408, 225] width 25 height 12
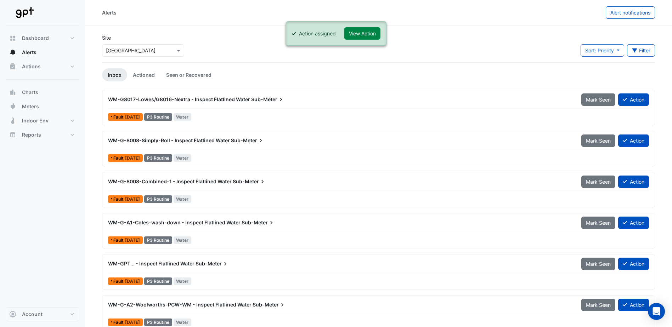
click at [629, 102] on button "Action" at bounding box center [633, 100] width 31 height 12
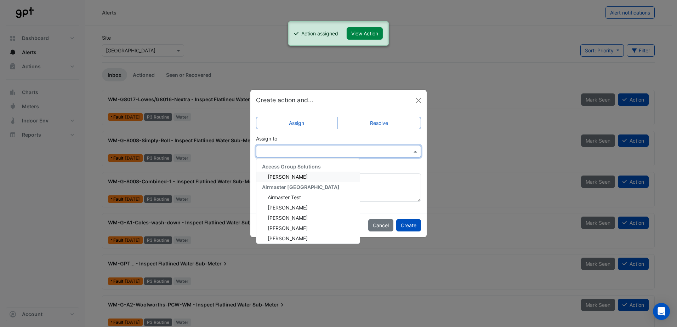
click at [311, 147] on div at bounding box center [338, 151] width 165 height 12
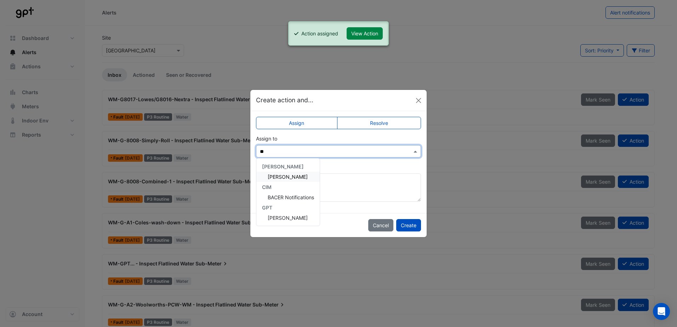
type input "***"
click at [285, 171] on div "[PERSON_NAME]" at bounding box center [284, 167] width 57 height 10
click at [290, 175] on span "[PERSON_NAME]" at bounding box center [288, 177] width 40 height 6
click at [419, 224] on button "Create" at bounding box center [408, 225] width 25 height 12
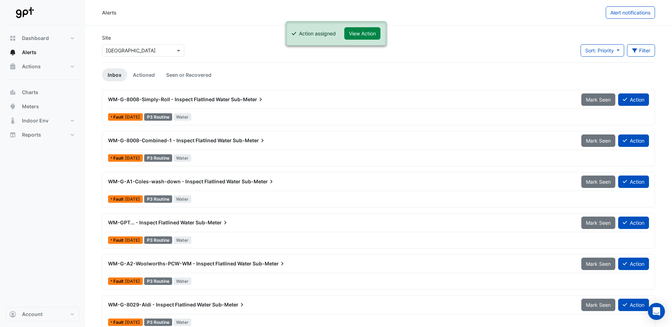
click at [630, 104] on button "Action" at bounding box center [633, 100] width 31 height 12
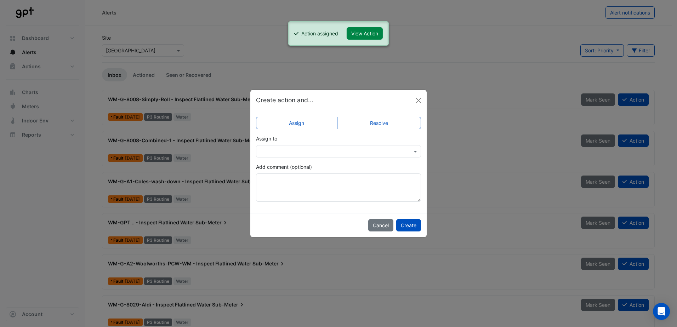
click at [294, 156] on div at bounding box center [338, 151] width 165 height 12
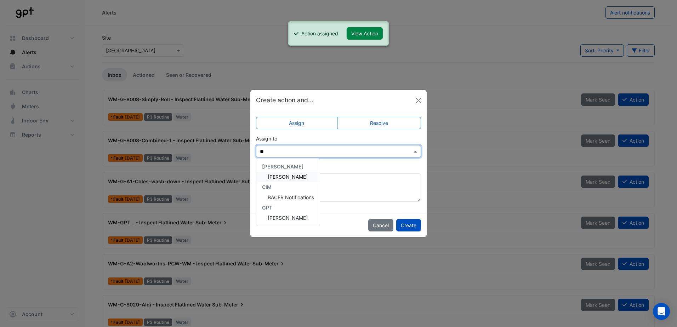
type input "***"
click at [280, 176] on span "[PERSON_NAME]" at bounding box center [288, 177] width 40 height 6
click at [410, 224] on button "Create" at bounding box center [408, 225] width 25 height 12
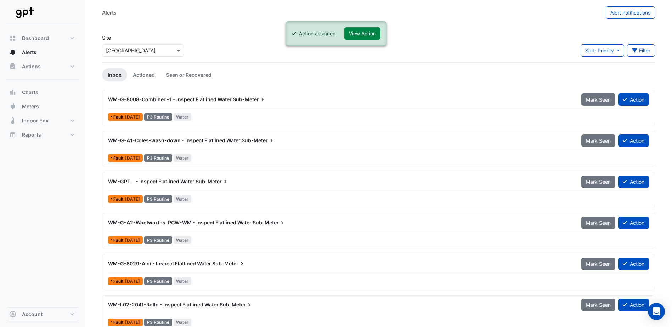
click at [634, 96] on button "Action" at bounding box center [633, 100] width 31 height 12
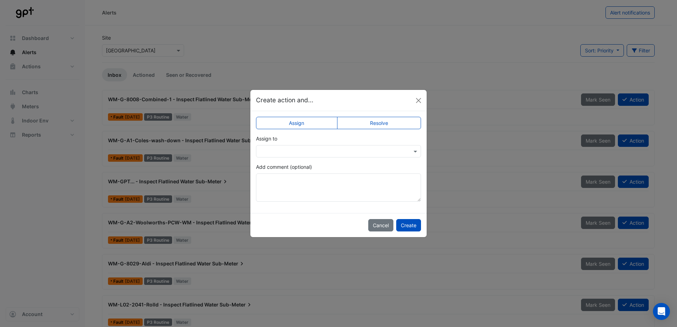
click at [324, 148] on input "text" at bounding box center [331, 151] width 143 height 7
type input "****"
click at [282, 177] on span "[PERSON_NAME]" at bounding box center [288, 177] width 40 height 6
click at [410, 227] on button "Create" at bounding box center [408, 225] width 25 height 12
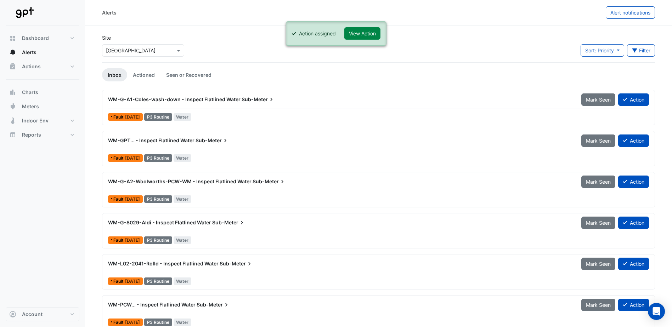
click at [631, 101] on button "Action" at bounding box center [633, 100] width 31 height 12
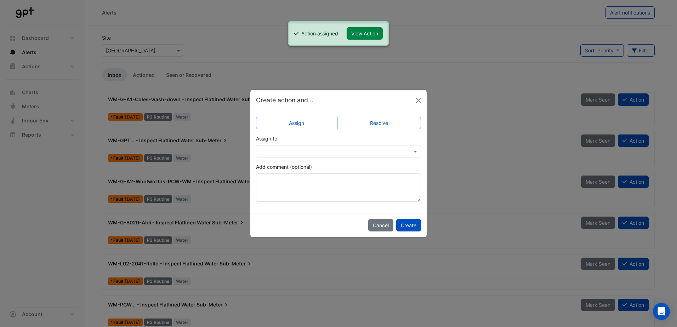
click at [309, 142] on div "Assign to" at bounding box center [338, 146] width 165 height 23
click at [304, 148] on input "text" at bounding box center [331, 151] width 143 height 7
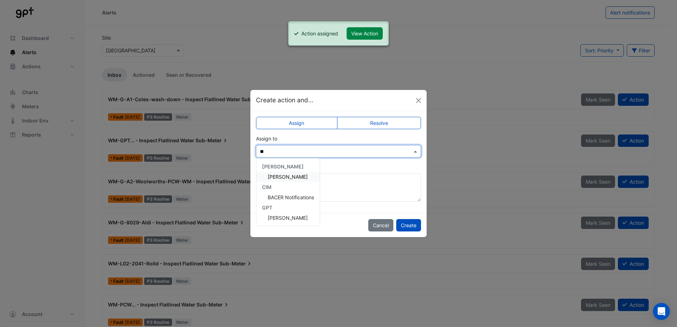
type input "***"
drag, startPoint x: 276, startPoint y: 174, endPoint x: 335, endPoint y: 196, distance: 62.6
click at [276, 174] on span "[PERSON_NAME]" at bounding box center [288, 177] width 40 height 6
click at [415, 229] on button "Create" at bounding box center [408, 225] width 25 height 12
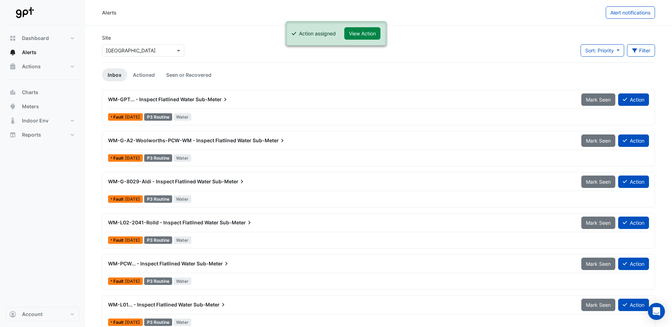
click at [633, 99] on button "Action" at bounding box center [633, 100] width 31 height 12
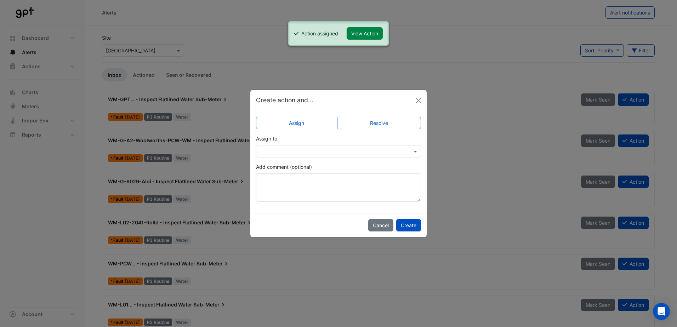
click at [319, 144] on div "Assign to" at bounding box center [338, 146] width 165 height 23
click at [317, 148] on input "text" at bounding box center [331, 151] width 143 height 7
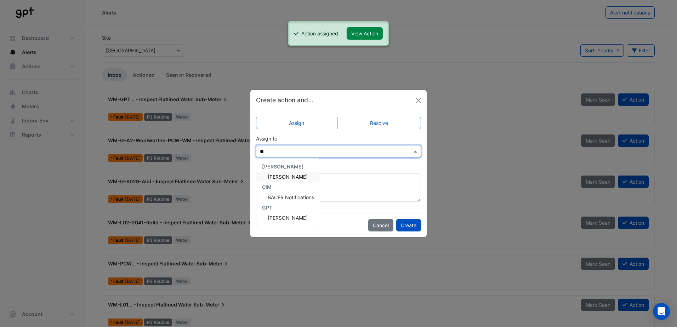
type input "***"
click at [275, 174] on span "[PERSON_NAME]" at bounding box center [288, 177] width 40 height 6
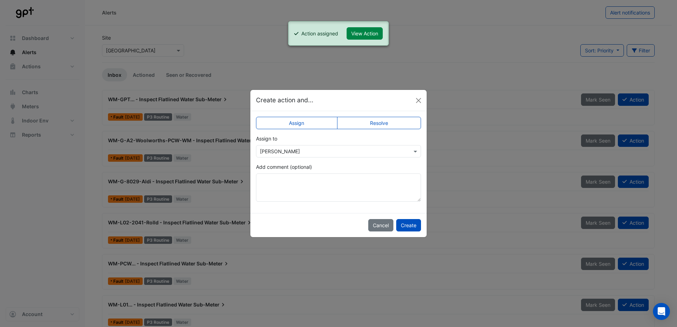
click at [417, 225] on button "Create" at bounding box center [408, 225] width 25 height 12
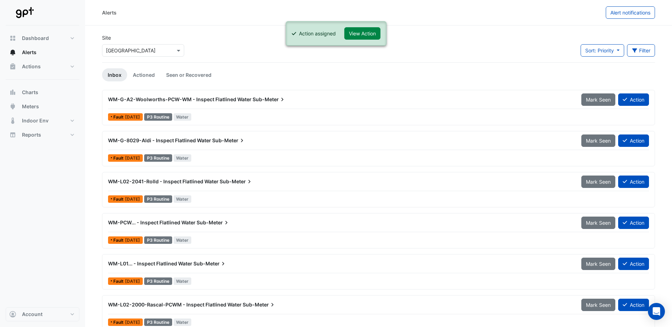
click at [634, 101] on button "Action" at bounding box center [633, 100] width 31 height 12
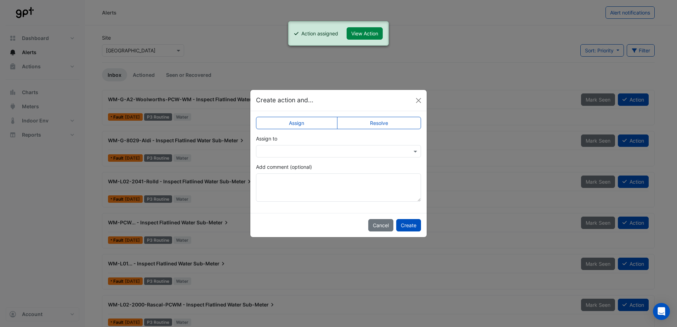
click at [303, 155] on div at bounding box center [338, 151] width 165 height 12
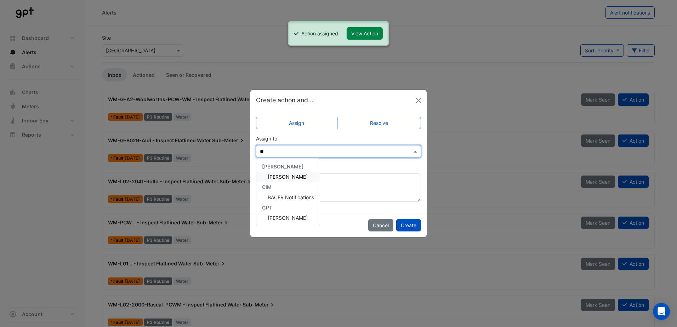
type input "***"
click at [283, 177] on span "[PERSON_NAME]" at bounding box center [288, 177] width 40 height 6
click at [409, 225] on button "Create" at bounding box center [408, 225] width 25 height 12
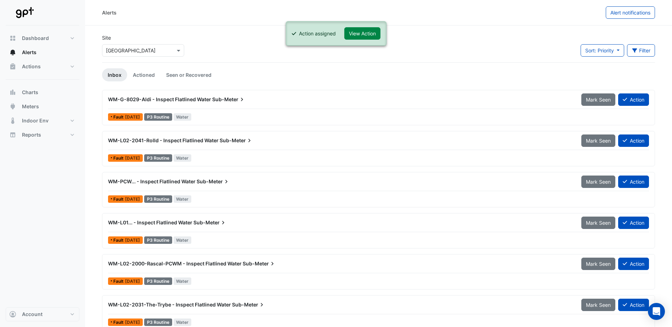
click at [641, 97] on button "Action" at bounding box center [633, 100] width 31 height 12
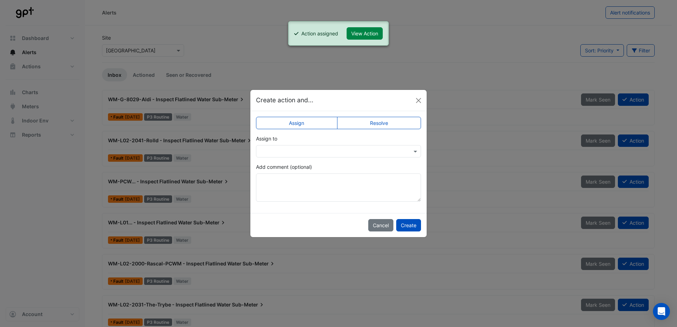
click at [328, 153] on input "text" at bounding box center [331, 151] width 143 height 7
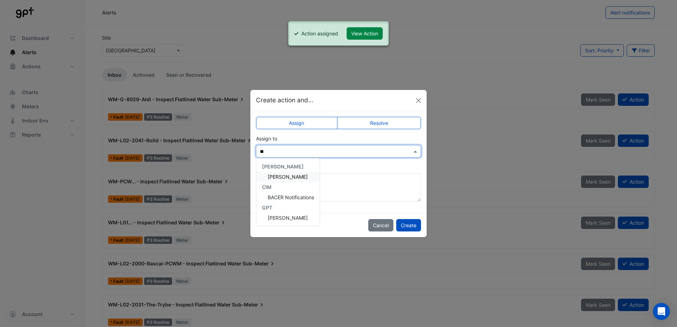
type input "***"
click at [274, 174] on span "[PERSON_NAME]" at bounding box center [288, 177] width 40 height 6
click at [403, 221] on button "Create" at bounding box center [408, 225] width 25 height 12
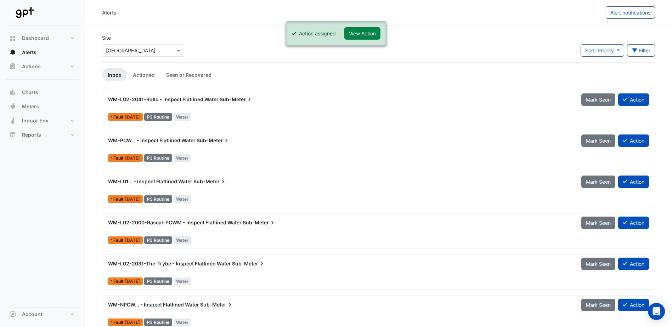
click at [624, 99] on icon at bounding box center [625, 99] width 4 height 5
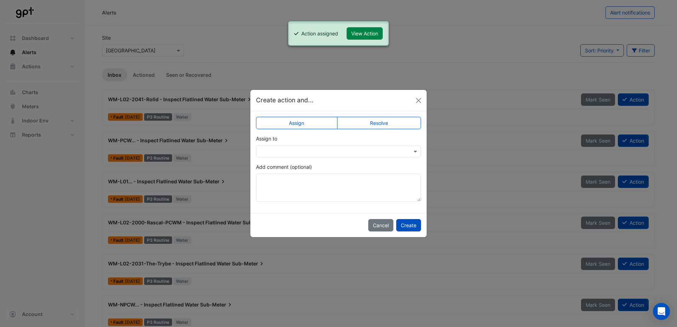
click at [279, 144] on div "Assign to" at bounding box center [338, 146] width 165 height 23
click at [276, 150] on input "text" at bounding box center [331, 151] width 143 height 7
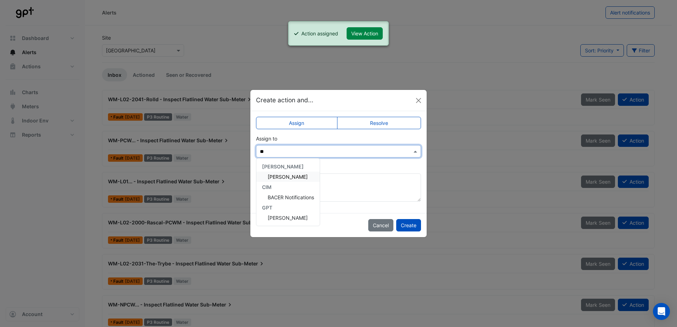
type input "***"
click at [265, 176] on div "[PERSON_NAME]" at bounding box center [284, 177] width 57 height 10
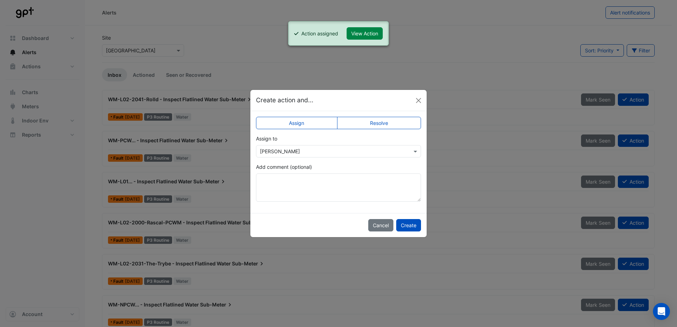
click at [409, 227] on button "Create" at bounding box center [408, 225] width 25 height 12
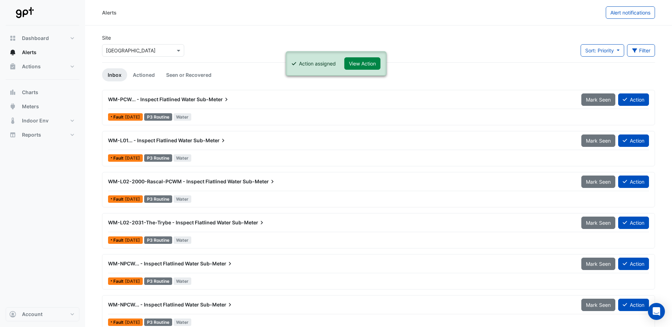
click at [627, 102] on button "Action" at bounding box center [633, 100] width 31 height 12
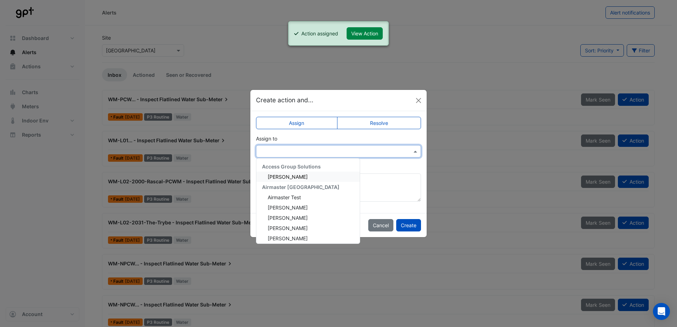
click at [288, 150] on input "text" at bounding box center [331, 151] width 143 height 7
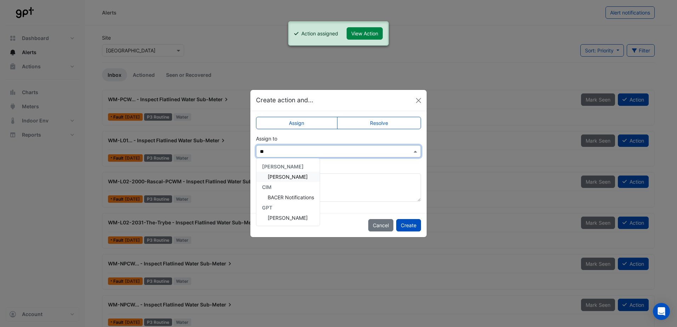
type input "***"
click at [285, 172] on div "[PERSON_NAME]" at bounding box center [284, 177] width 57 height 10
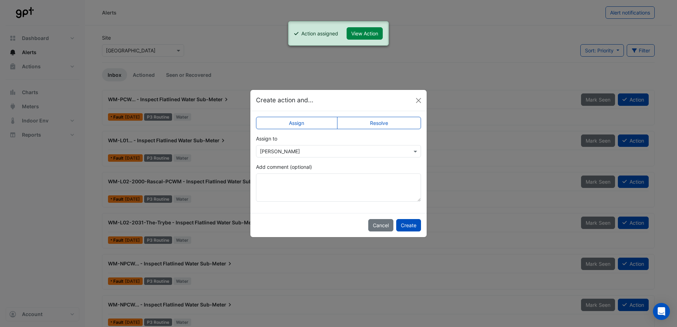
click at [410, 225] on button "Create" at bounding box center [408, 225] width 25 height 12
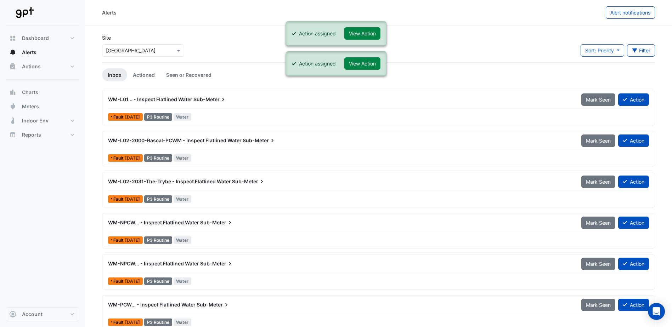
click at [623, 98] on icon at bounding box center [625, 99] width 4 height 5
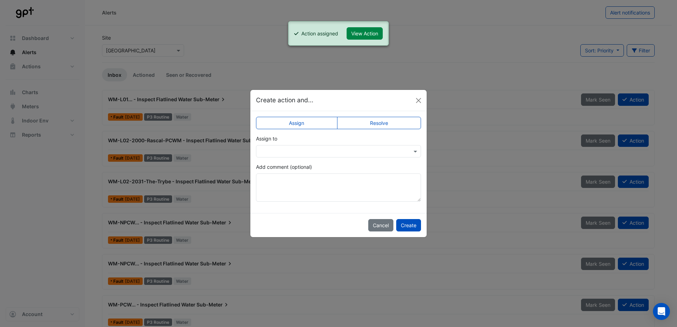
click at [317, 154] on input "text" at bounding box center [331, 151] width 143 height 7
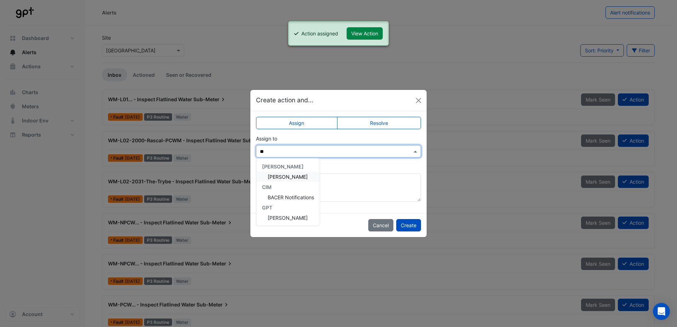
type input "***"
click at [285, 175] on span "[PERSON_NAME]" at bounding box center [288, 177] width 40 height 6
click at [285, 175] on textarea "Add comment (optional)" at bounding box center [338, 188] width 165 height 28
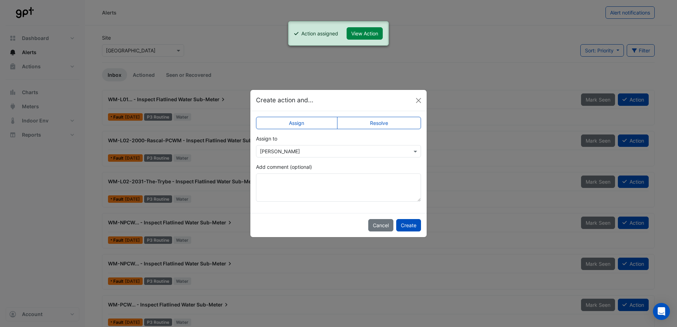
click at [407, 224] on button "Create" at bounding box center [408, 225] width 25 height 12
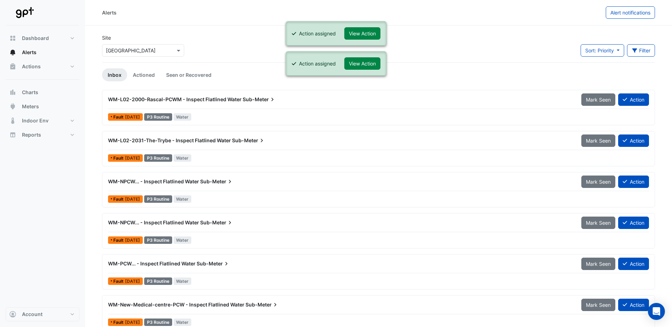
click at [630, 96] on button "Action" at bounding box center [633, 100] width 31 height 12
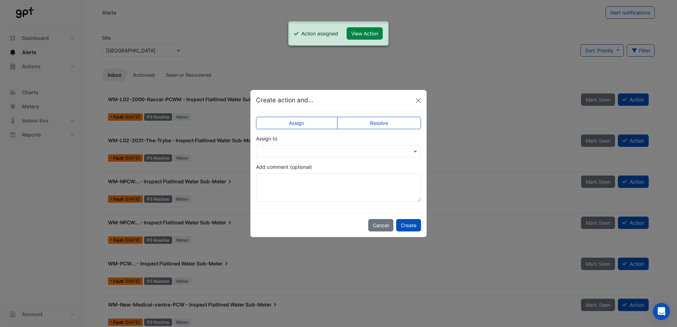
click at [319, 148] on input "text" at bounding box center [331, 151] width 143 height 7
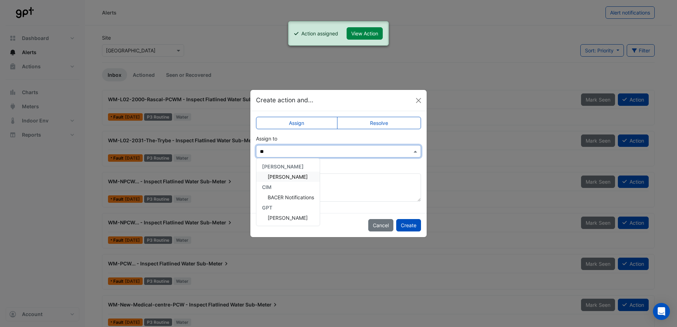
type input "***"
click at [291, 179] on span "[PERSON_NAME]" at bounding box center [288, 177] width 40 height 6
click at [410, 224] on button "Create" at bounding box center [408, 225] width 25 height 12
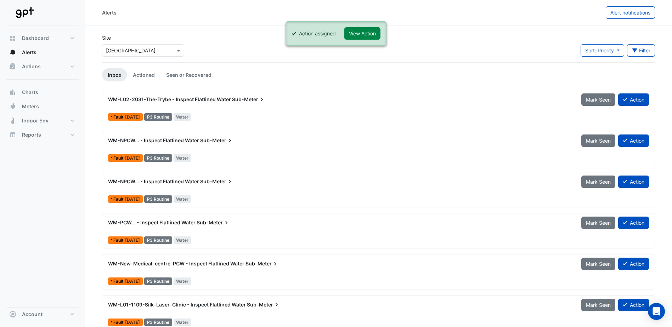
click at [629, 102] on button "Action" at bounding box center [633, 100] width 31 height 12
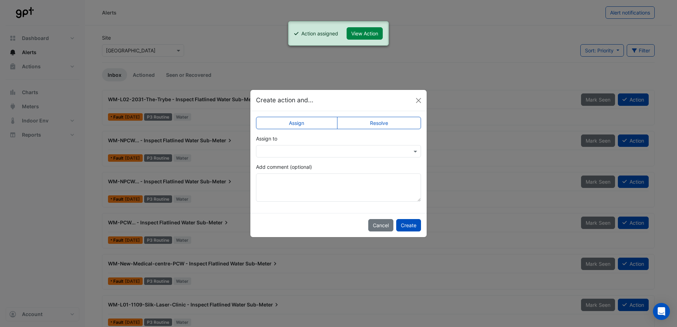
click at [291, 153] on input "text" at bounding box center [331, 151] width 143 height 7
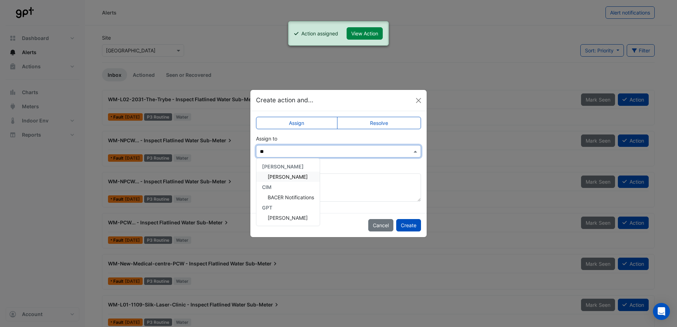
type input "***"
click at [268, 178] on span "[PERSON_NAME]" at bounding box center [288, 177] width 40 height 6
click at [404, 223] on button "Create" at bounding box center [408, 225] width 25 height 12
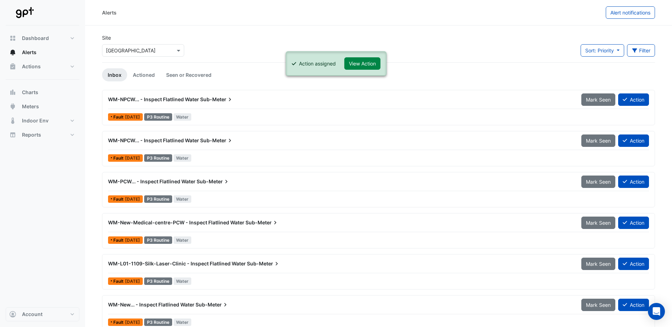
click at [642, 102] on button "Action" at bounding box center [633, 100] width 31 height 12
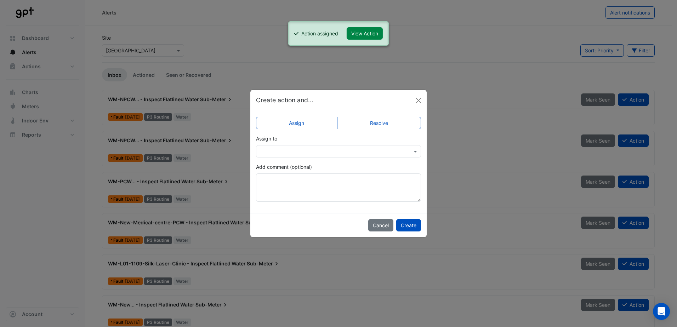
click at [328, 151] on input "text" at bounding box center [331, 151] width 143 height 7
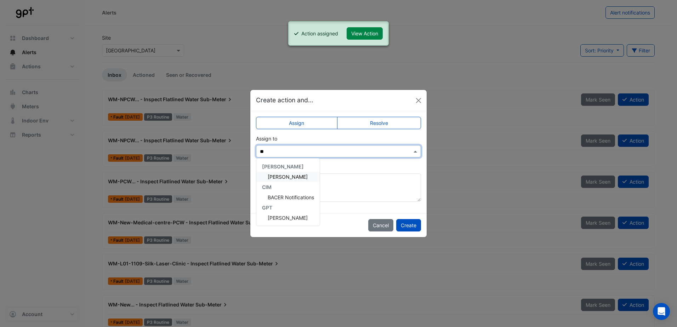
type input "***"
click at [277, 183] on div "[PERSON_NAME]" at bounding box center [284, 172] width 57 height 26
click at [294, 182] on div "[PERSON_NAME]" at bounding box center [284, 177] width 57 height 10
click at [294, 182] on textarea "Add comment (optional)" at bounding box center [338, 188] width 165 height 28
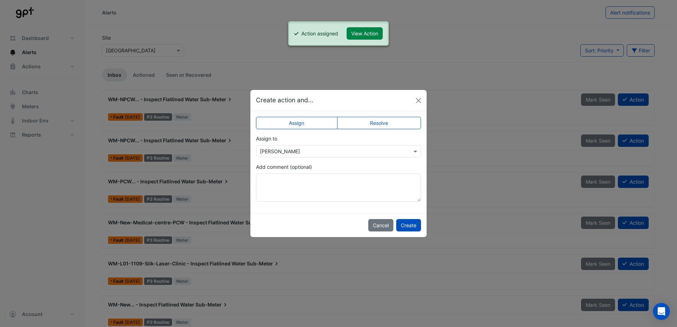
click at [410, 226] on button "Create" at bounding box center [408, 225] width 25 height 12
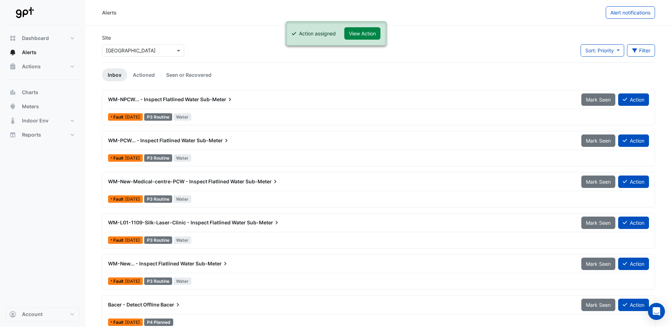
scroll to position [9, 0]
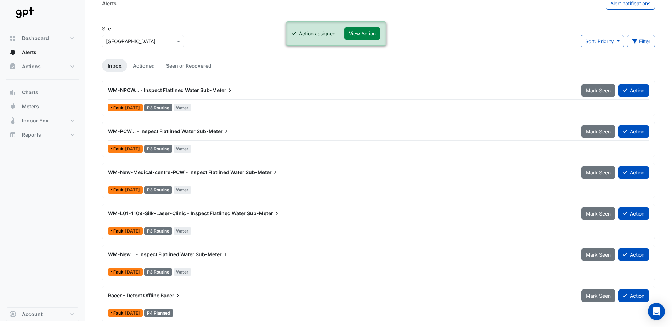
click at [593, 297] on span "Mark Seen" at bounding box center [598, 296] width 25 height 6
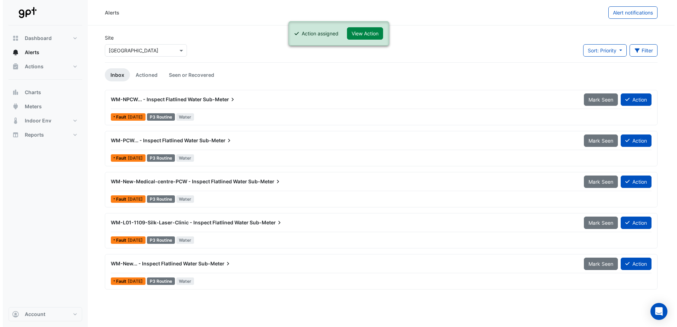
scroll to position [0, 0]
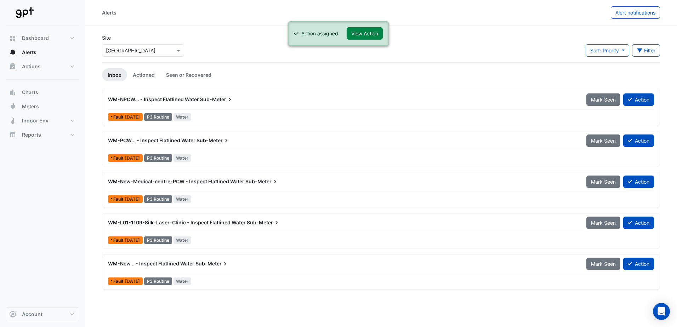
click at [631, 266] on icon at bounding box center [630, 263] width 4 height 5
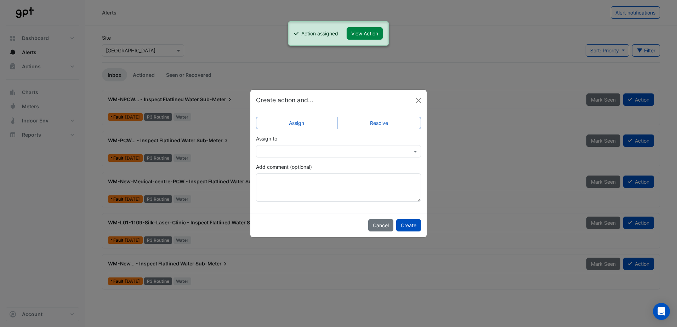
click at [324, 154] on input "text" at bounding box center [331, 151] width 143 height 7
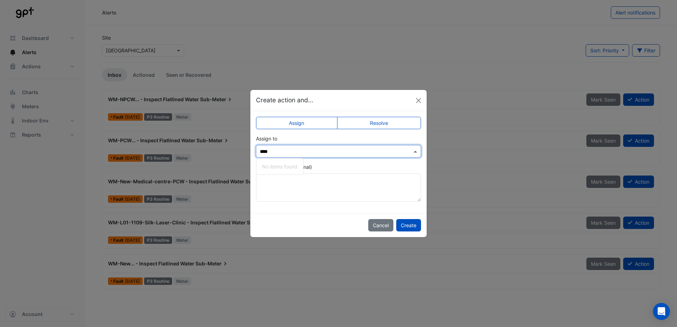
type input "***"
click at [282, 175] on span "[PERSON_NAME]" at bounding box center [288, 177] width 40 height 6
click at [408, 228] on button "Create" at bounding box center [408, 225] width 25 height 12
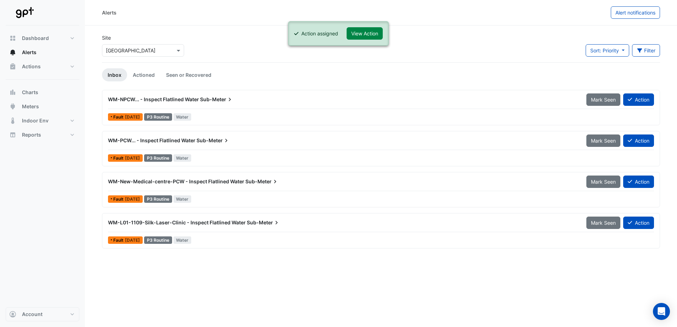
click at [634, 100] on button "Action" at bounding box center [638, 100] width 31 height 12
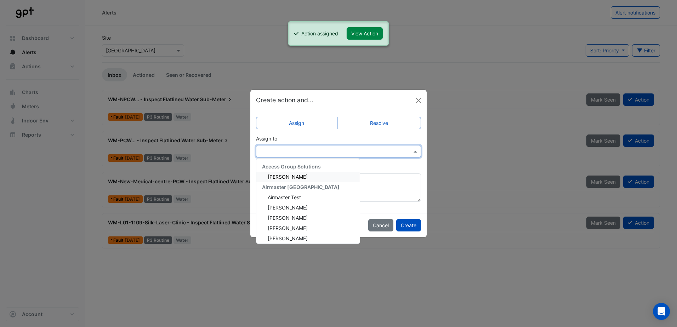
click at [308, 148] on input "text" at bounding box center [331, 151] width 143 height 7
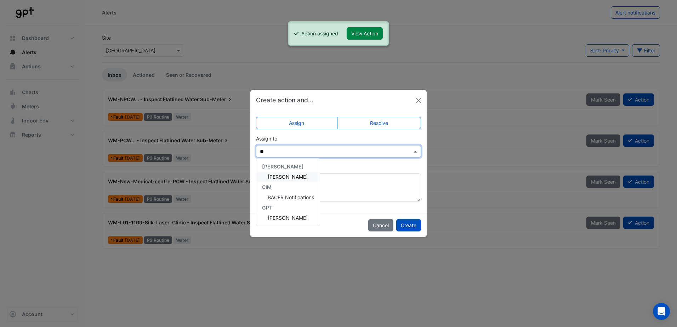
type input "***"
click at [281, 174] on span "[PERSON_NAME]" at bounding box center [288, 177] width 40 height 6
click at [404, 225] on button "Create" at bounding box center [408, 225] width 25 height 12
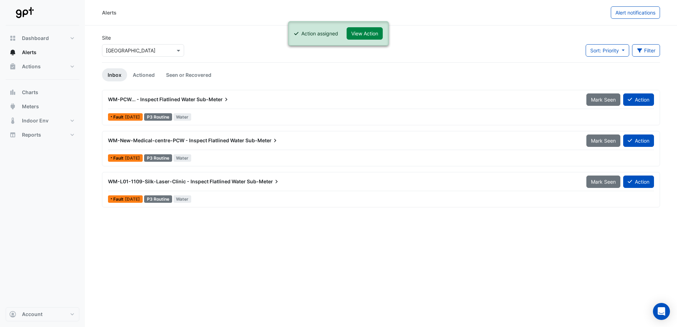
click at [644, 98] on button "Action" at bounding box center [638, 100] width 31 height 12
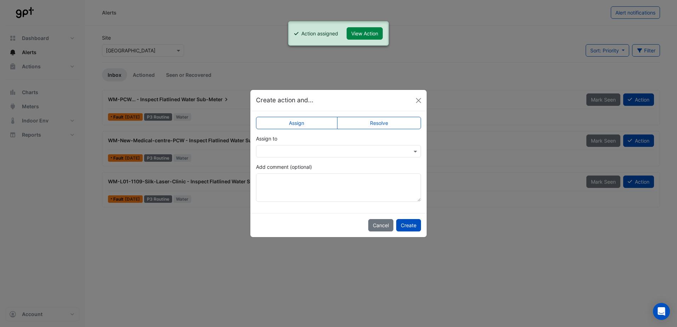
click at [265, 150] on input "text" at bounding box center [331, 151] width 143 height 7
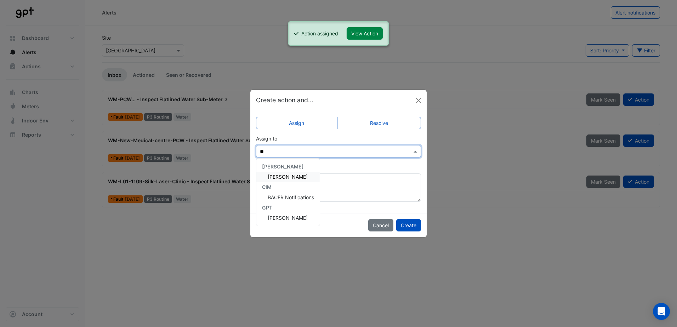
type input "***"
click at [269, 174] on span "[PERSON_NAME]" at bounding box center [288, 177] width 40 height 6
click at [404, 221] on button "Create" at bounding box center [408, 225] width 25 height 12
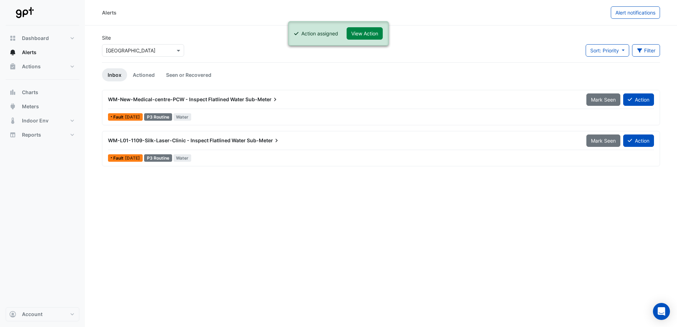
click at [636, 97] on button "Action" at bounding box center [638, 100] width 31 height 12
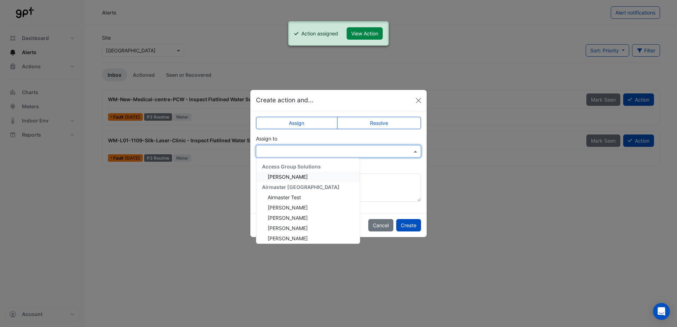
click at [312, 149] on input "text" at bounding box center [331, 151] width 143 height 7
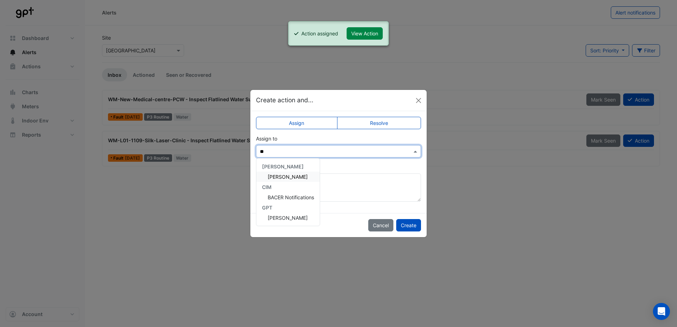
type input "***"
click at [283, 175] on span "[PERSON_NAME]" at bounding box center [288, 177] width 40 height 6
click at [407, 224] on button "Create" at bounding box center [408, 225] width 25 height 12
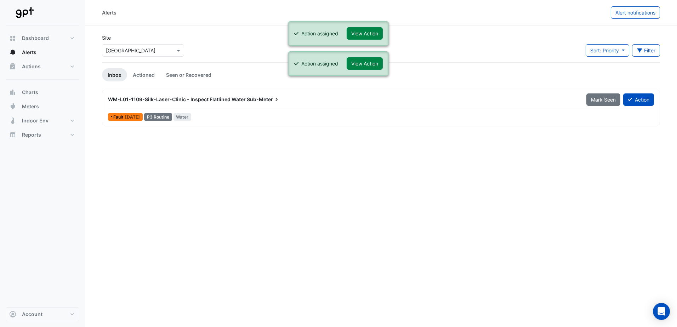
click at [636, 97] on button "Action" at bounding box center [638, 100] width 31 height 12
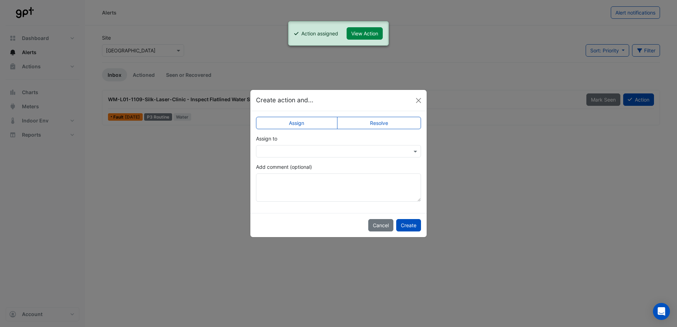
click at [326, 153] on input "text" at bounding box center [331, 151] width 143 height 7
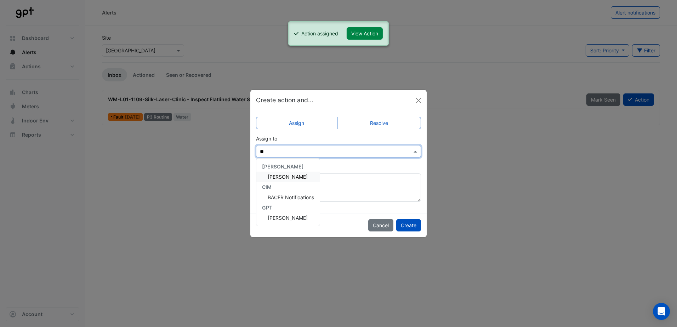
type input "***"
click at [294, 172] on div "[PERSON_NAME]" at bounding box center [284, 177] width 57 height 10
click at [404, 225] on button "Create" at bounding box center [408, 225] width 25 height 12
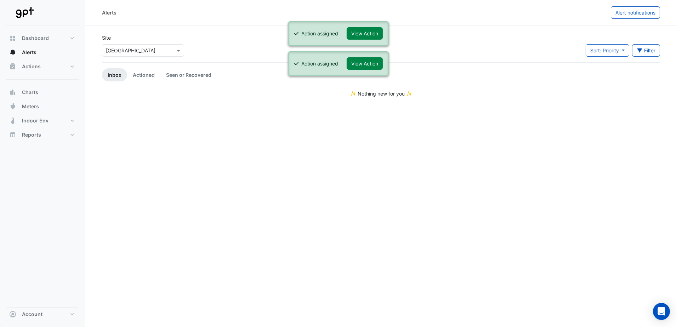
click at [519, 176] on div "Alerts Alert notifications Site Select a Site × [GEOGRAPHIC_DATA] Sort: Priorit…" at bounding box center [381, 163] width 592 height 327
